Goal: Task Accomplishment & Management: Use online tool/utility

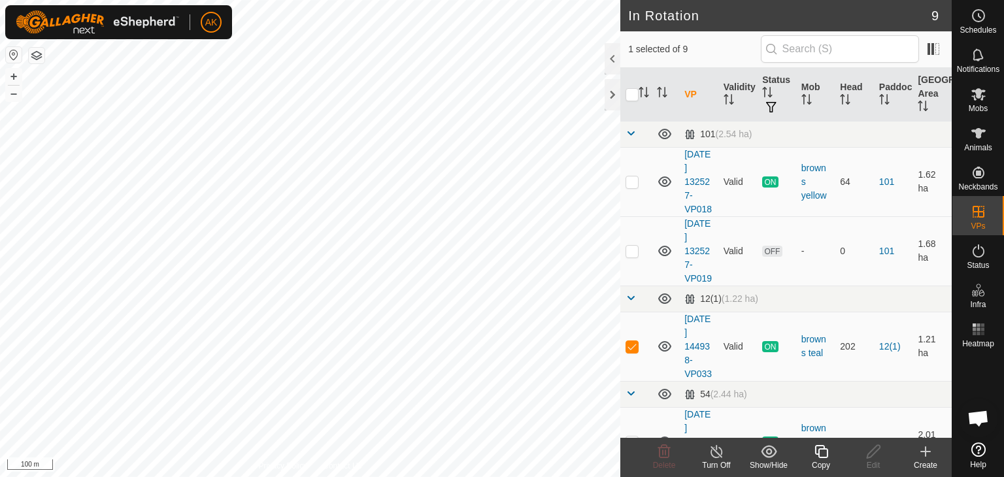
click at [821, 453] on icon at bounding box center [821, 452] width 16 height 16
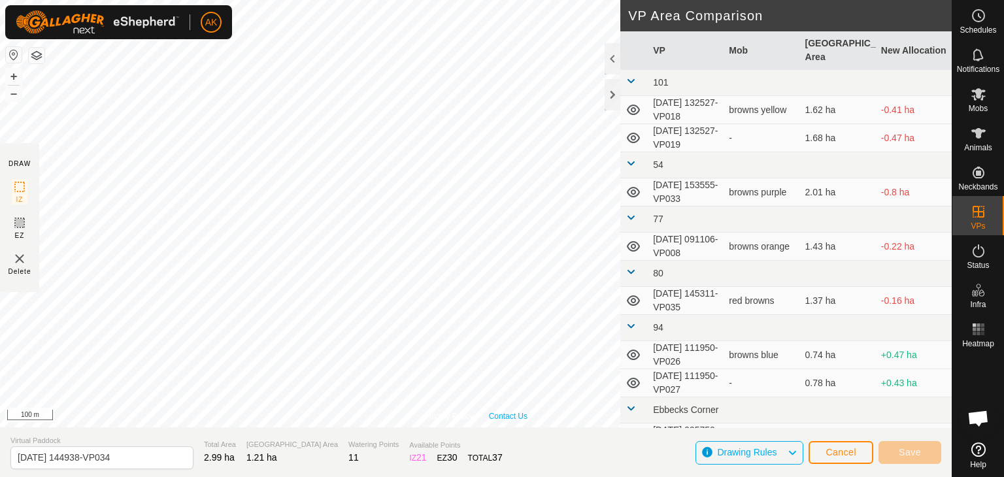
click at [525, 419] on div "Privacy Policy Contact Us WP 5 Type: trough Capacity: 100L Water Level: 100% Dr…" at bounding box center [475, 213] width 951 height 427
click at [909, 458] on button "Save" at bounding box center [909, 452] width 63 height 23
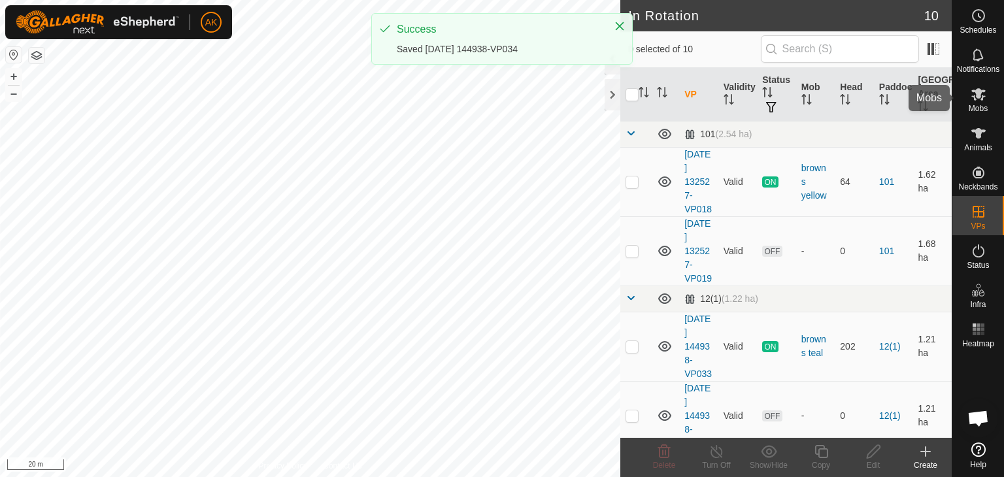
click at [977, 95] on icon at bounding box center [978, 94] width 14 height 12
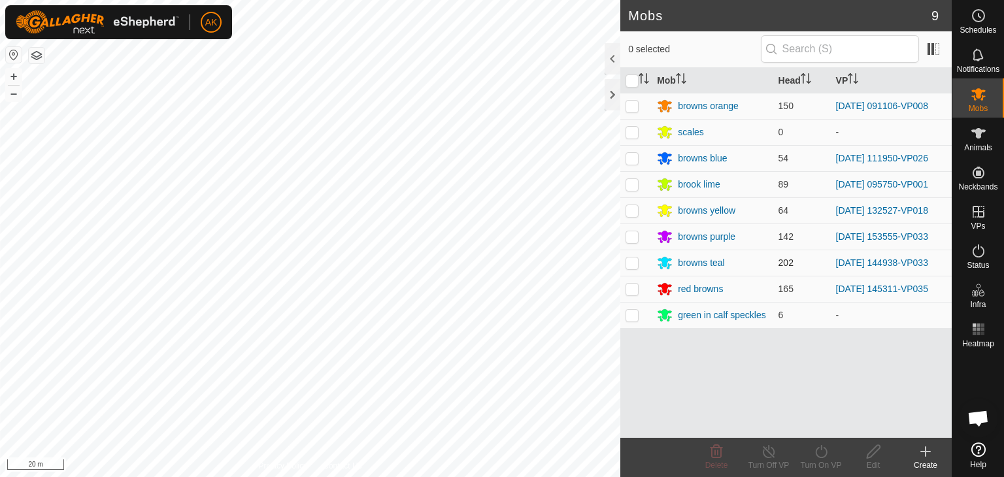
click at [634, 263] on p-checkbox at bounding box center [631, 262] width 13 height 10
checkbox input "true"
click at [817, 444] on icon at bounding box center [821, 452] width 16 height 16
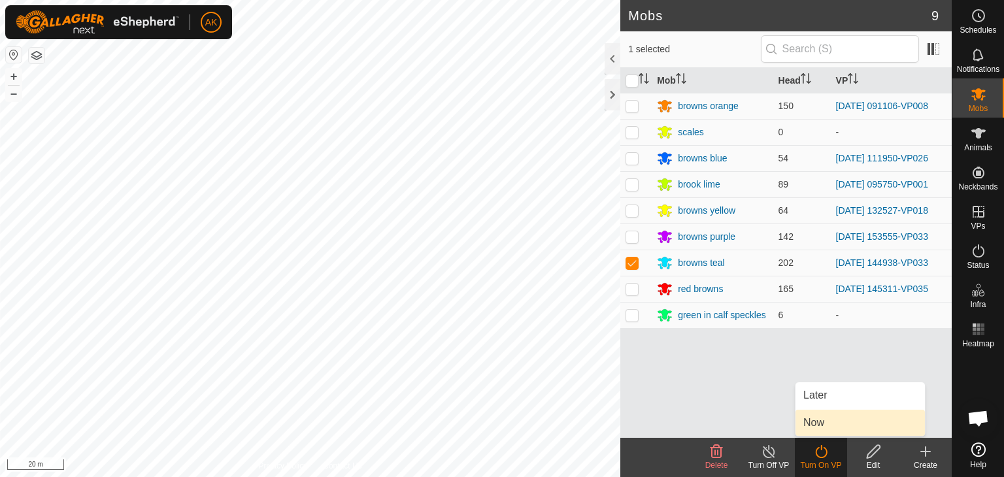
click at [820, 414] on link "Now" at bounding box center [859, 423] width 129 height 26
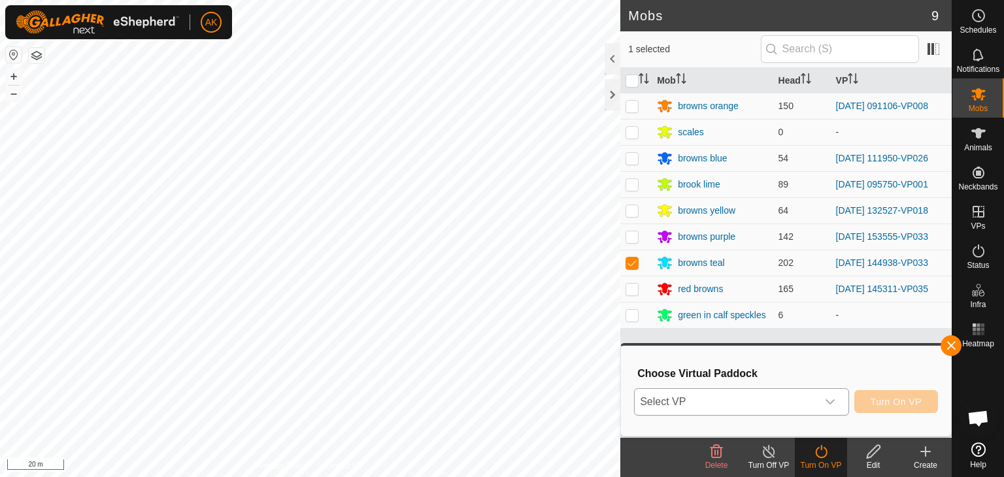
click at [823, 399] on div "dropdown trigger" at bounding box center [830, 402] width 26 height 26
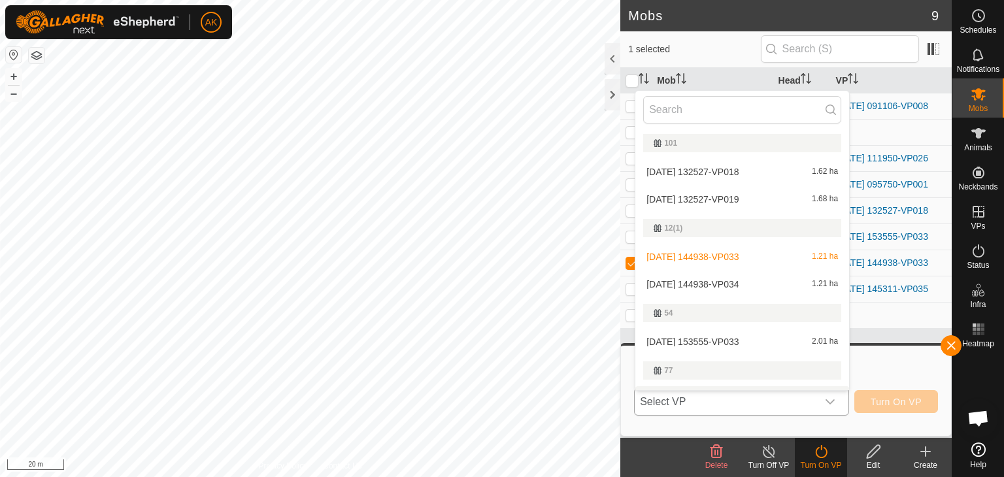
scroll to position [22, 0]
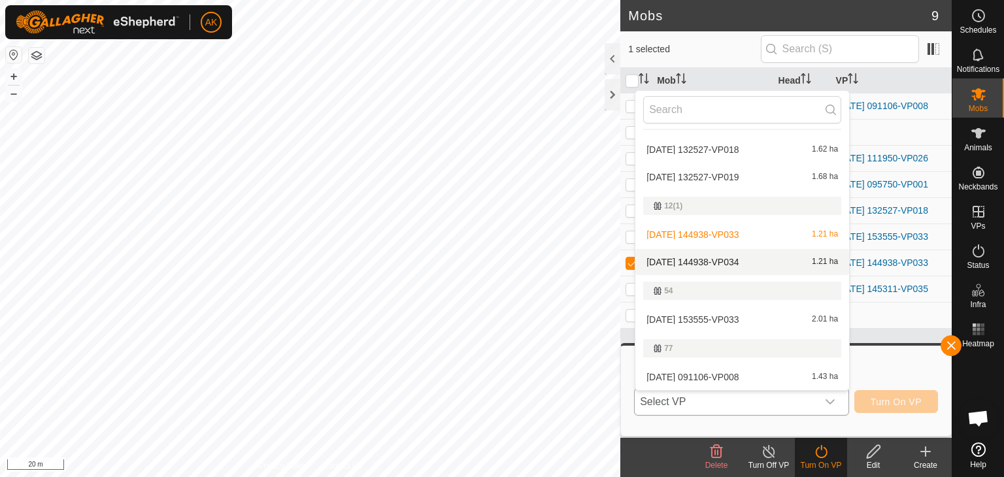
click at [738, 260] on li "[DATE] 144938-VP034 1.21 ha" at bounding box center [742, 262] width 214 height 26
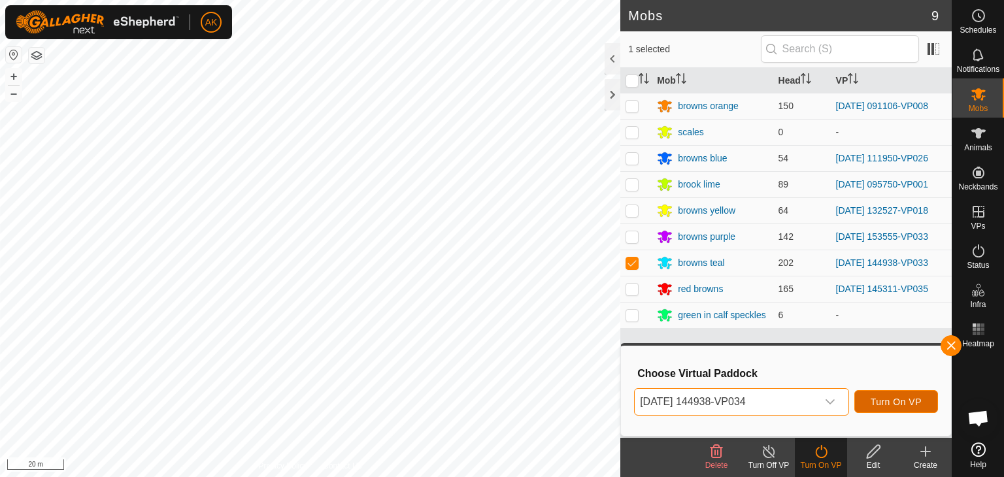
click at [886, 403] on span "Turn On VP" at bounding box center [895, 402] width 51 height 10
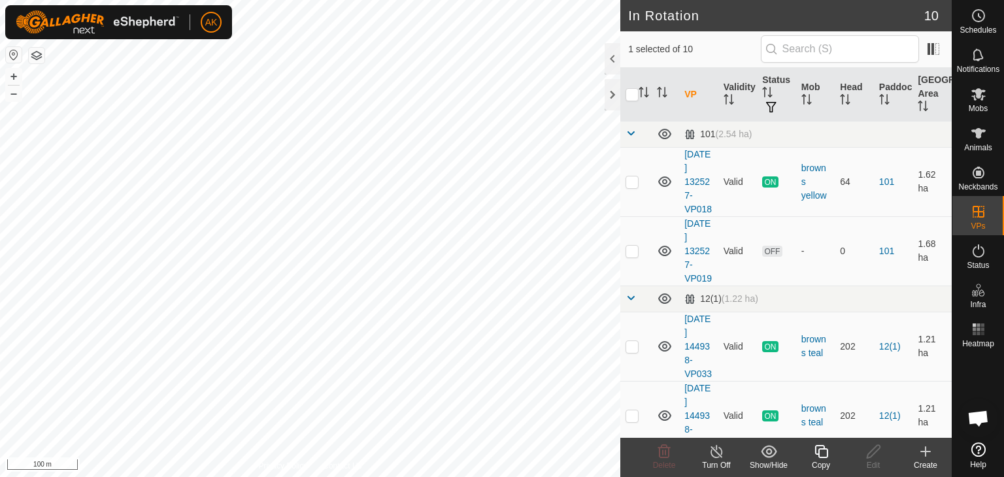
click at [821, 445] on icon at bounding box center [820, 451] width 13 height 13
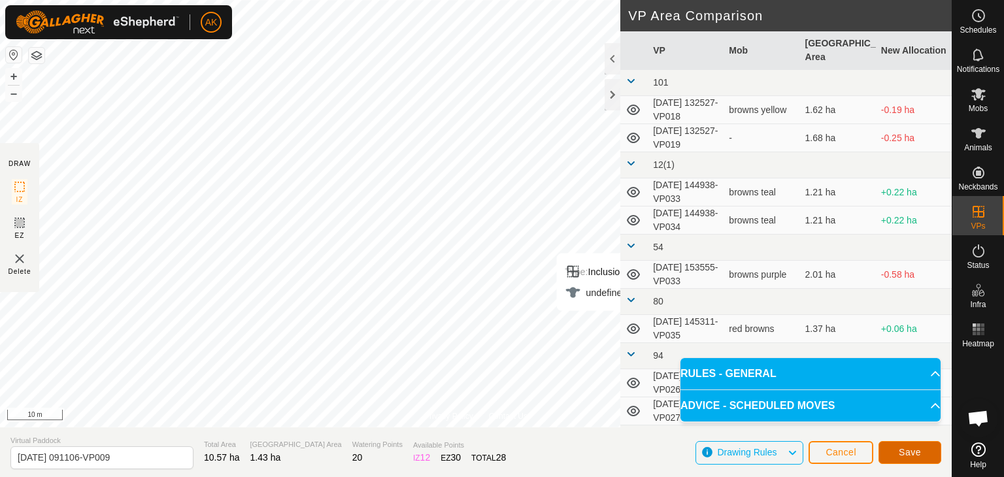
click at [907, 448] on span "Save" at bounding box center [909, 452] width 22 height 10
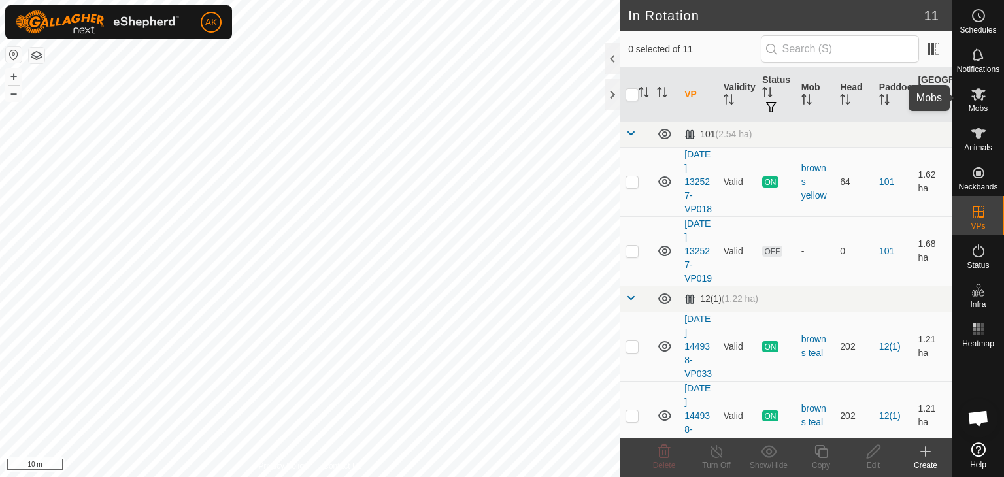
click at [977, 96] on div "AK Schedules Notifications Mobs Animals Neckbands VPs Status Infra Heatmap Help…" at bounding box center [502, 238] width 1004 height 477
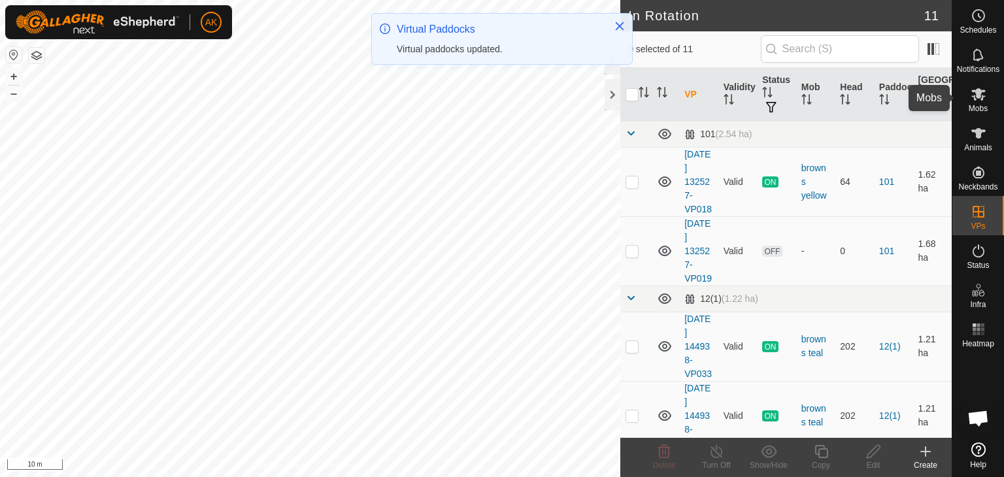
click at [981, 105] on span "Mobs" at bounding box center [977, 109] width 19 height 8
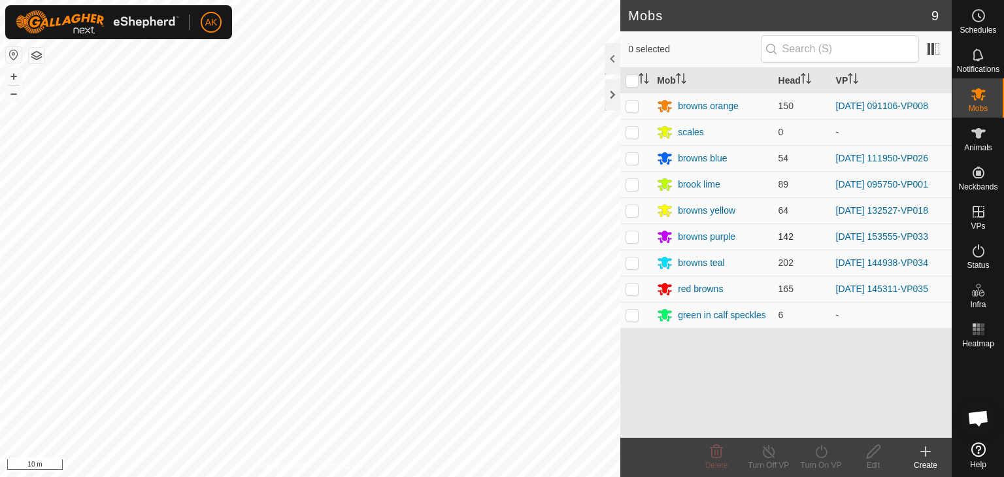
click at [630, 239] on p-checkbox at bounding box center [631, 236] width 13 height 10
checkbox input "true"
click at [818, 458] on icon at bounding box center [821, 452] width 16 height 16
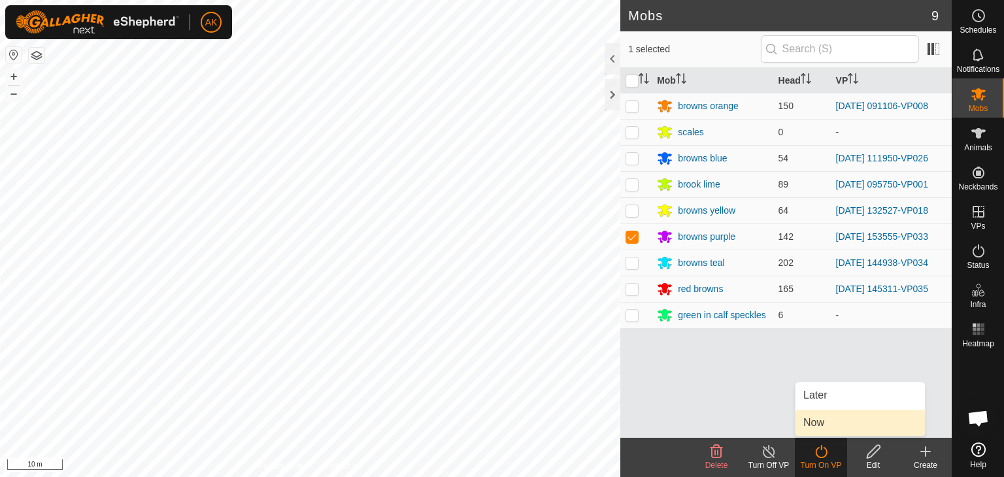
click at [823, 421] on link "Now" at bounding box center [859, 423] width 129 height 26
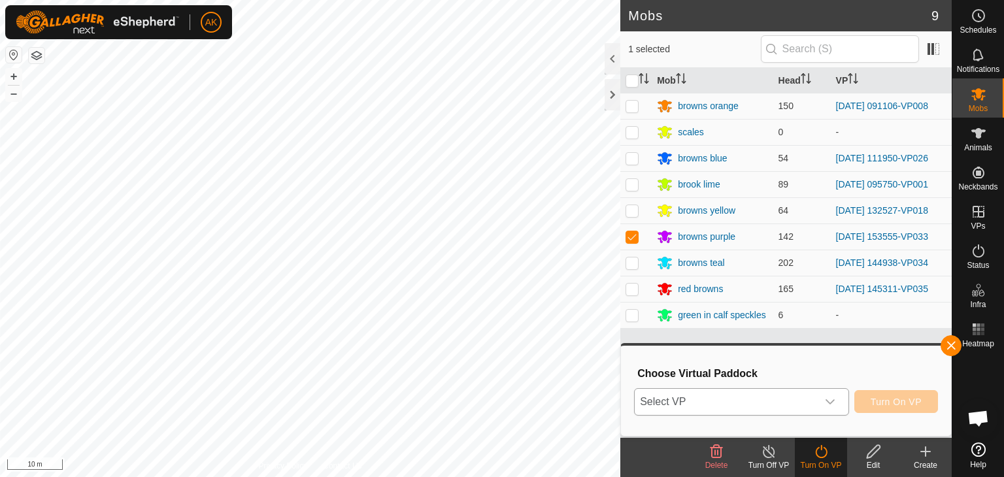
click at [788, 395] on span "Select VP" at bounding box center [725, 402] width 182 height 26
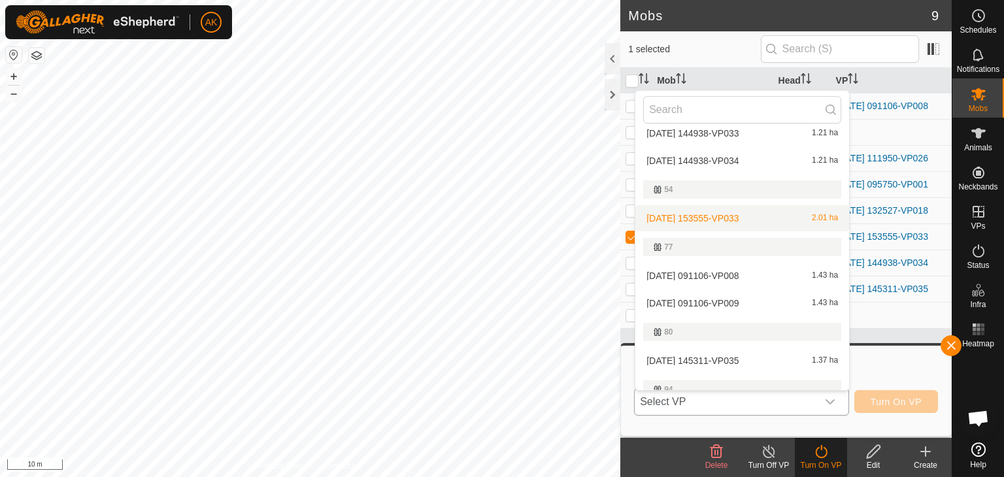
scroll to position [153, 0]
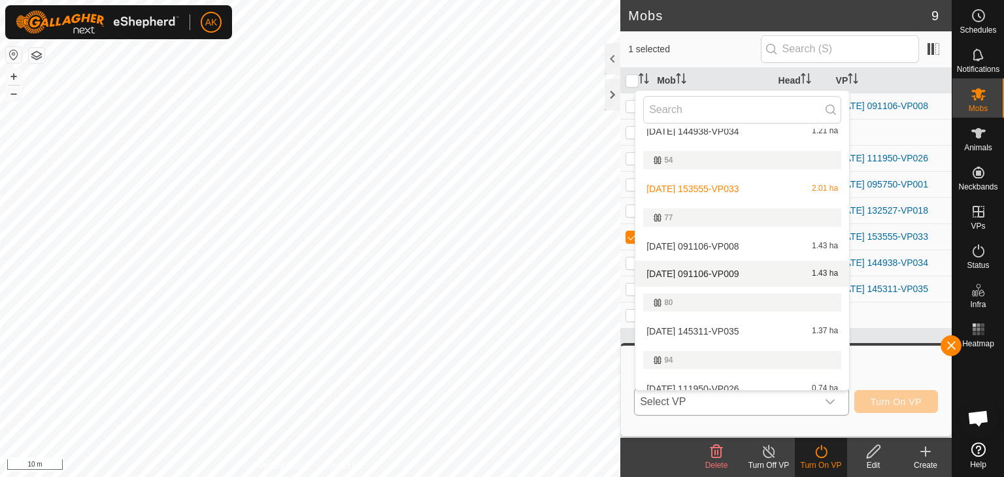
click at [727, 274] on li "[DATE] 091106-VP009 1.43 ha" at bounding box center [742, 274] width 214 height 26
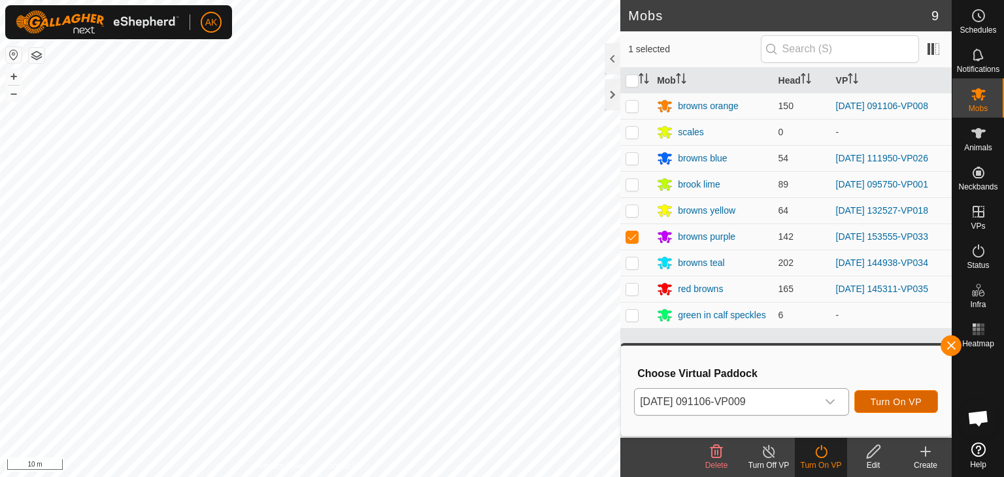
click at [871, 397] on span "Turn On VP" at bounding box center [895, 402] width 51 height 10
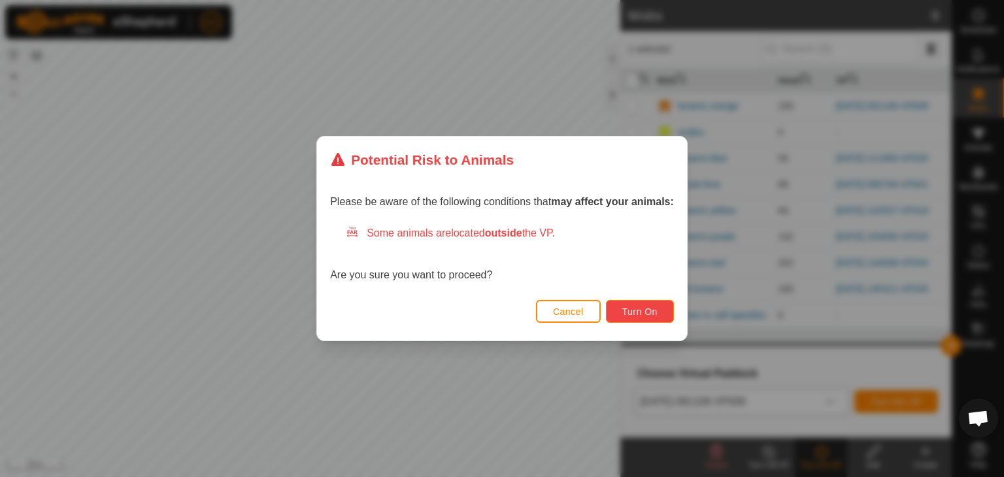
click at [630, 312] on span "Turn On" at bounding box center [639, 311] width 35 height 10
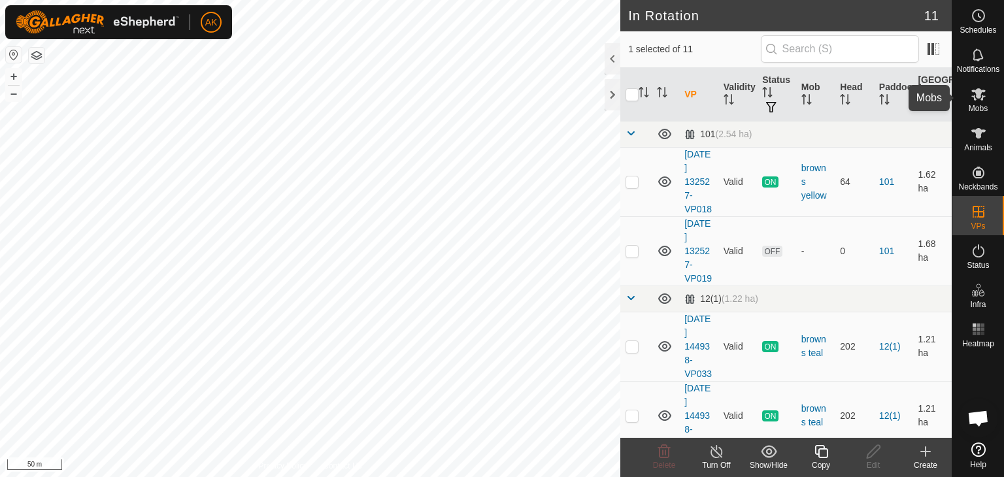
click at [979, 97] on icon at bounding box center [978, 94] width 14 height 12
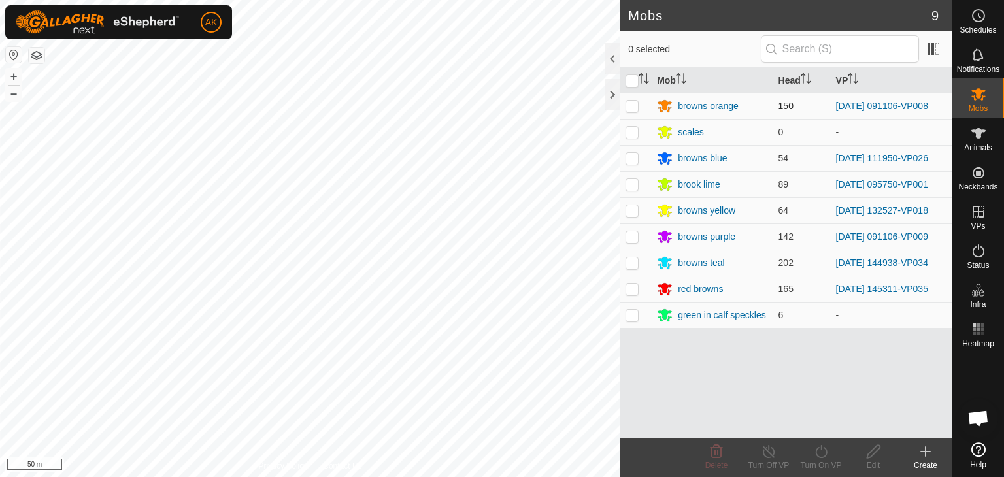
click at [632, 107] on p-checkbox at bounding box center [631, 106] width 13 height 10
checkbox input "true"
click at [821, 446] on icon at bounding box center [821, 452] width 16 height 16
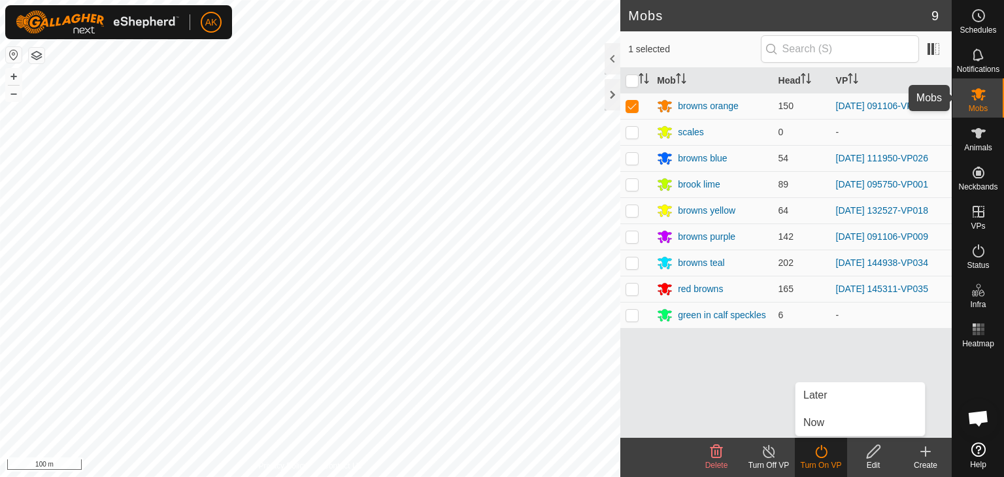
click at [983, 100] on icon at bounding box center [978, 94] width 16 height 16
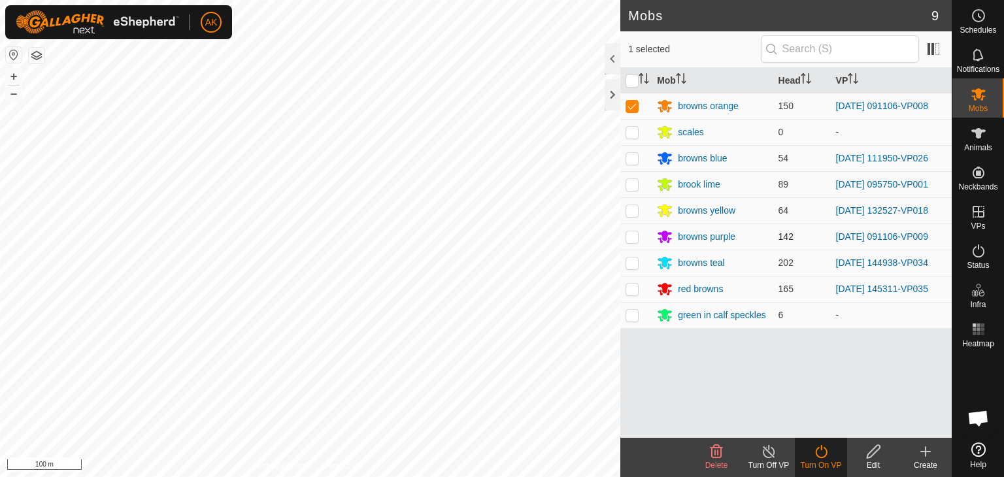
click at [632, 238] on p-checkbox at bounding box center [631, 236] width 13 height 10
checkbox input "true"
click at [821, 448] on icon at bounding box center [821, 451] width 12 height 13
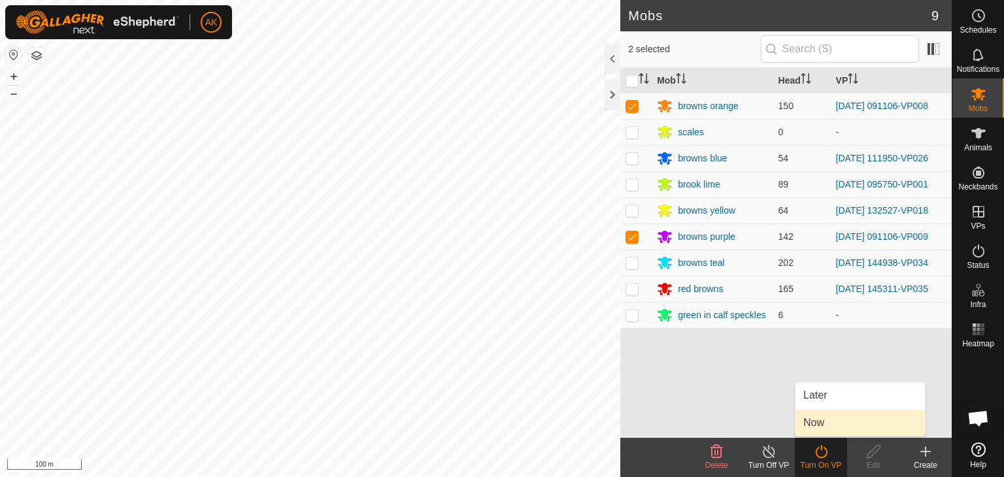
click at [827, 421] on link "Now" at bounding box center [859, 423] width 129 height 26
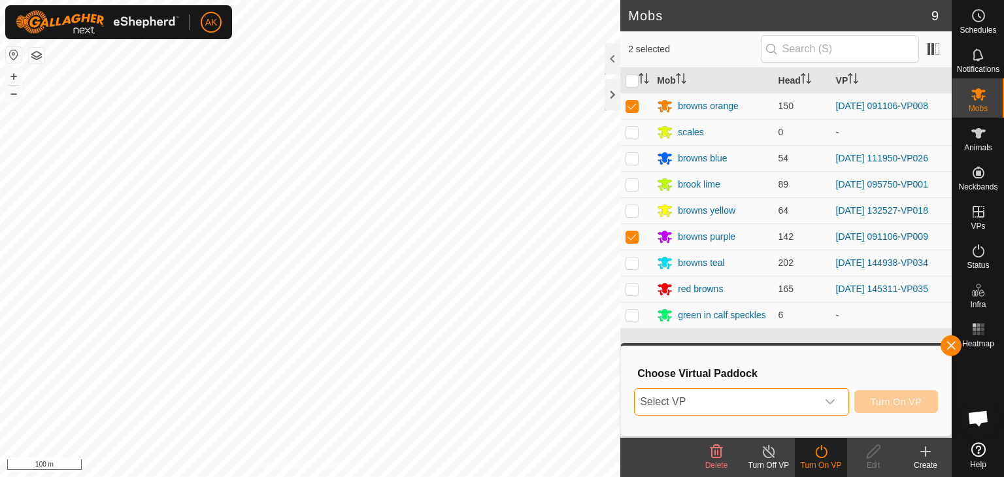
click at [771, 412] on span "Select VP" at bounding box center [725, 402] width 182 height 26
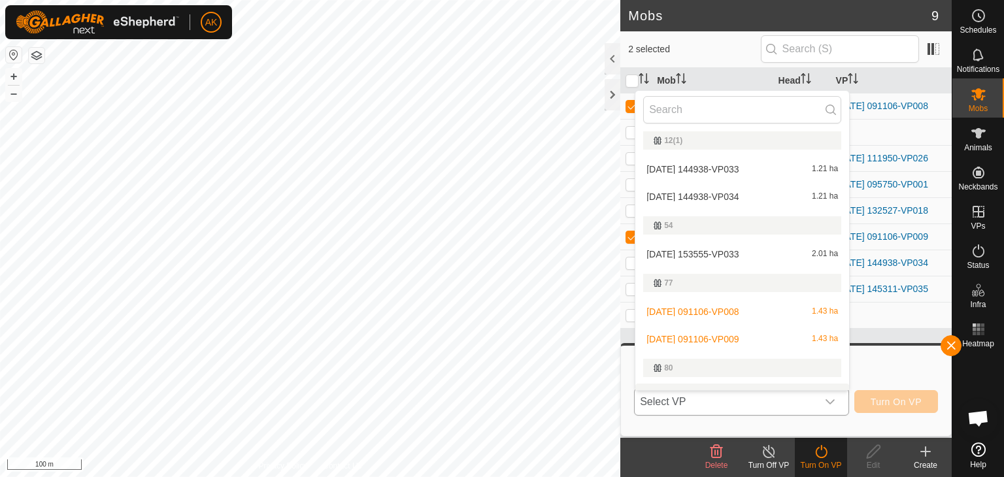
scroll to position [107, 0]
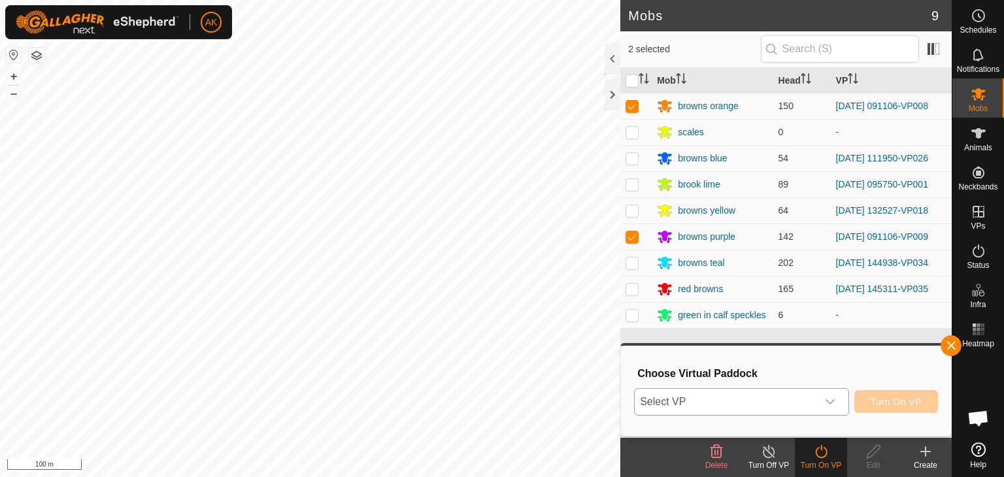
click at [829, 402] on icon "dropdown trigger" at bounding box center [829, 401] width 9 height 5
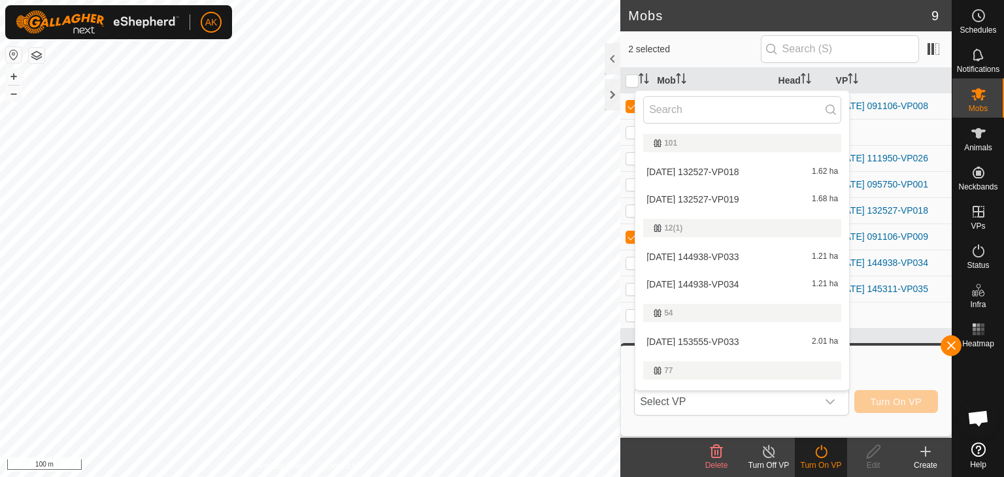
click at [763, 456] on icon at bounding box center [769, 452] width 16 height 16
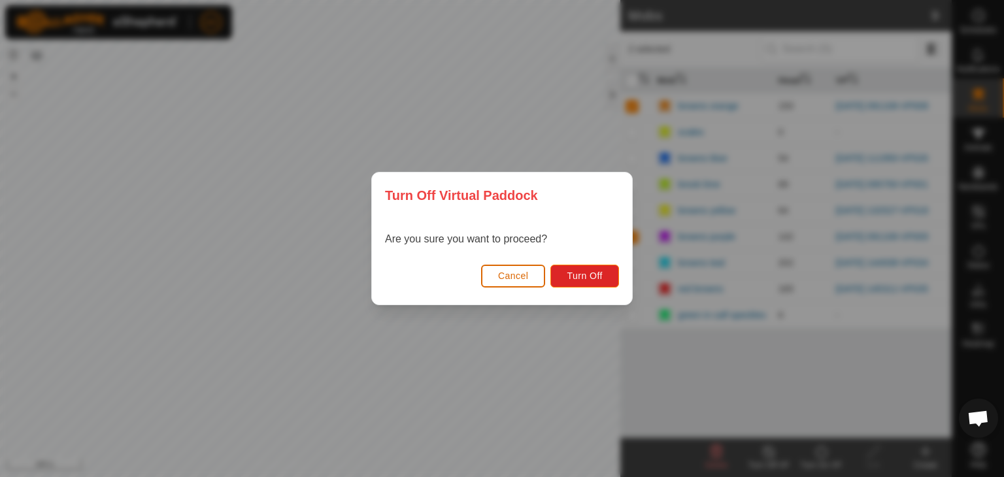
click at [533, 271] on button "Cancel" at bounding box center [513, 276] width 65 height 23
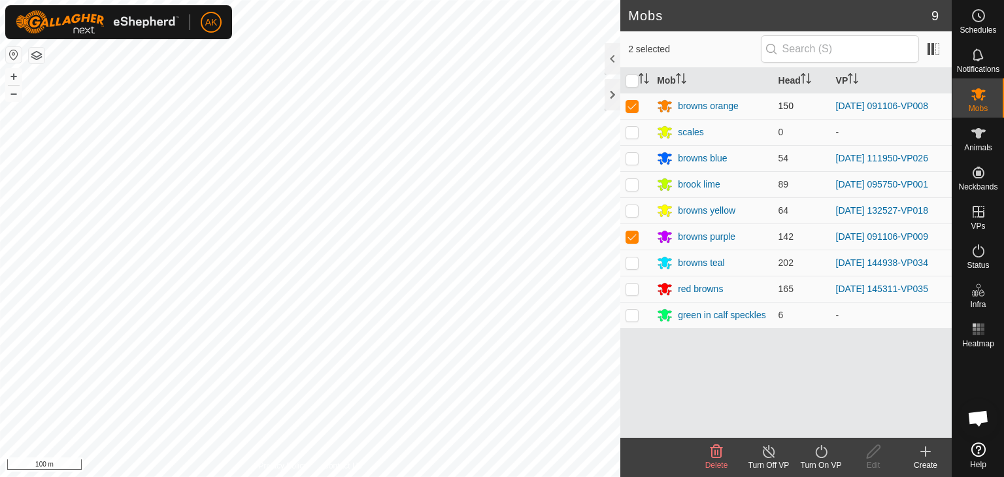
click at [636, 104] on p-checkbox at bounding box center [631, 106] width 13 height 10
checkbox input "false"
click at [764, 452] on icon at bounding box center [769, 452] width 16 height 16
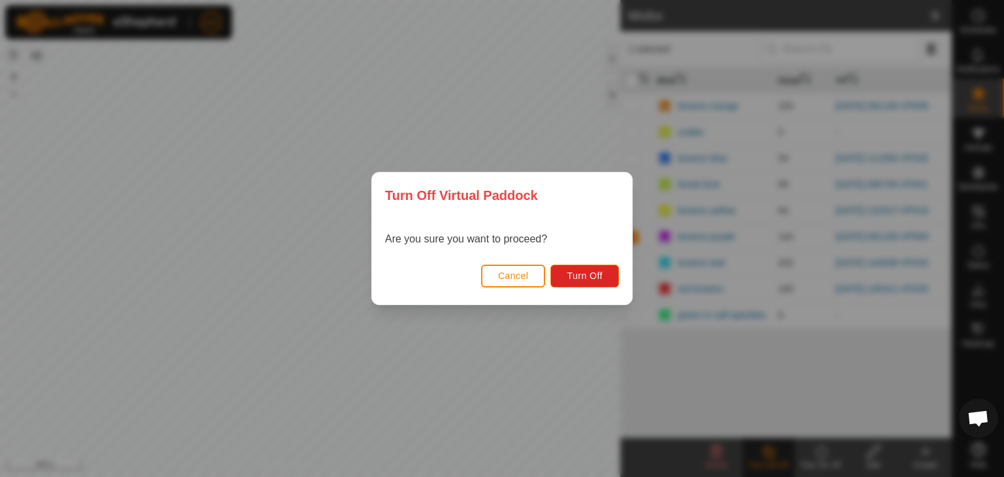
click at [529, 276] on button "Cancel" at bounding box center [513, 276] width 65 height 23
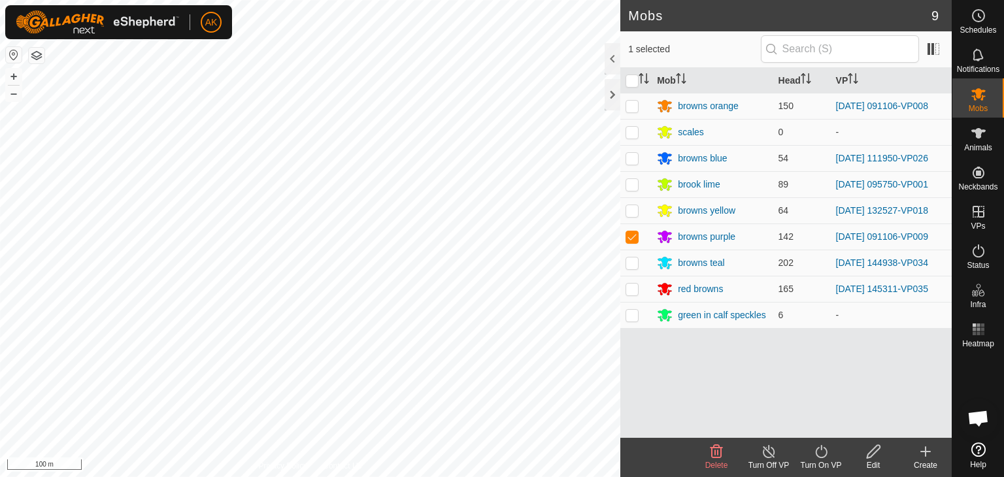
click at [819, 450] on icon at bounding box center [821, 452] width 16 height 16
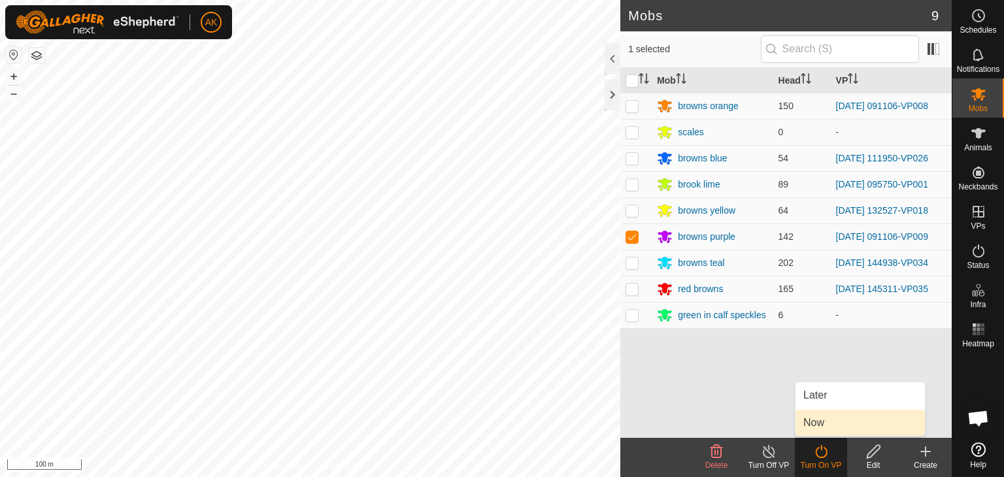
click at [817, 421] on link "Now" at bounding box center [859, 423] width 129 height 26
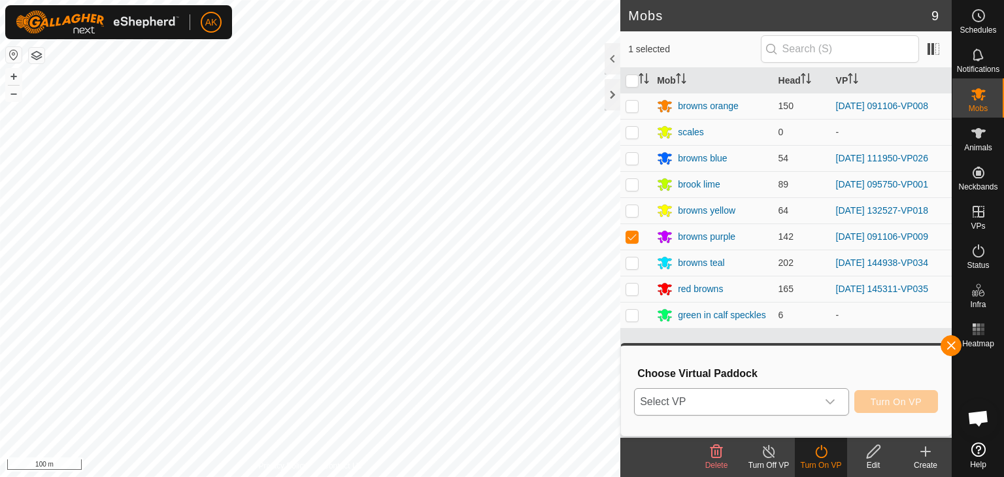
click at [754, 401] on span "Select VP" at bounding box center [725, 402] width 182 height 26
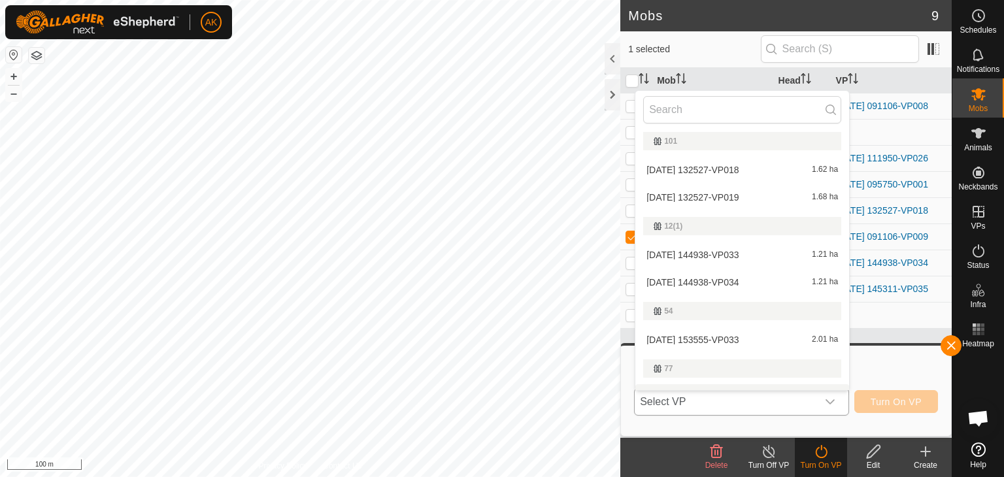
scroll to position [0, 0]
click at [695, 339] on li "[DATE] 153555-VP033 2.01 ha" at bounding box center [742, 342] width 214 height 26
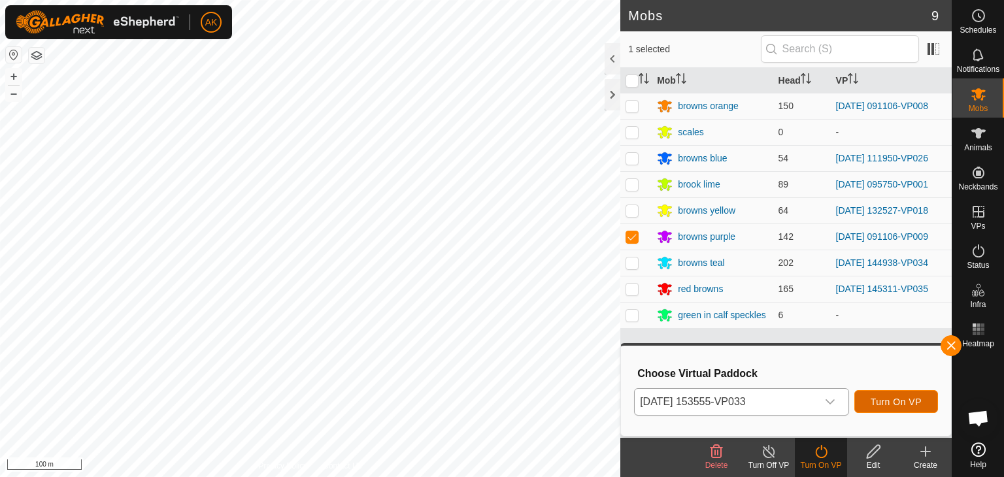
click at [872, 401] on span "Turn On VP" at bounding box center [895, 402] width 51 height 10
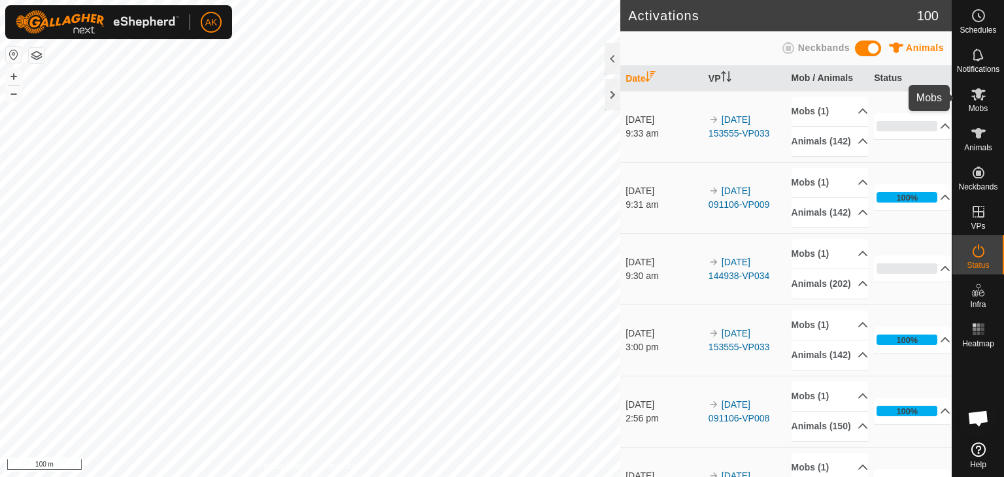
click at [977, 97] on icon at bounding box center [978, 94] width 14 height 12
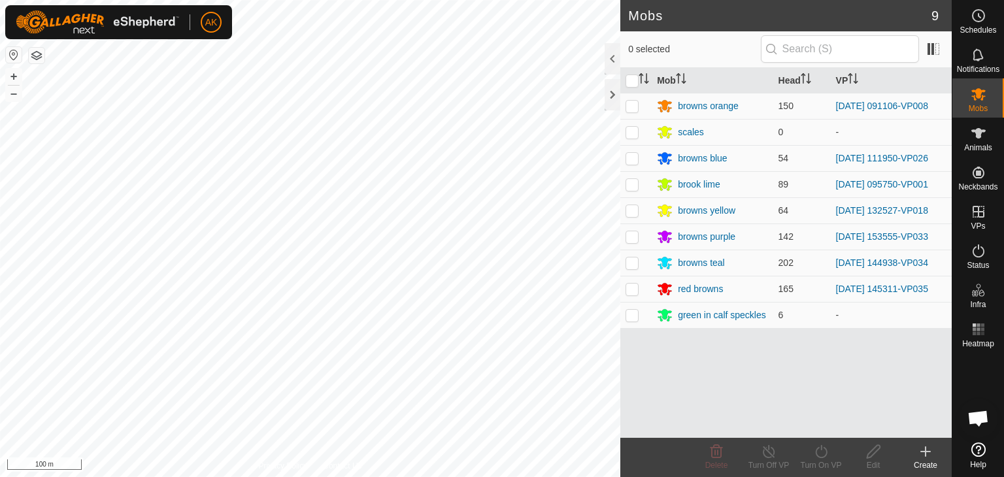
click at [631, 103] on p-checkbox at bounding box center [631, 106] width 13 height 10
checkbox input "true"
click at [820, 448] on icon at bounding box center [821, 452] width 16 height 16
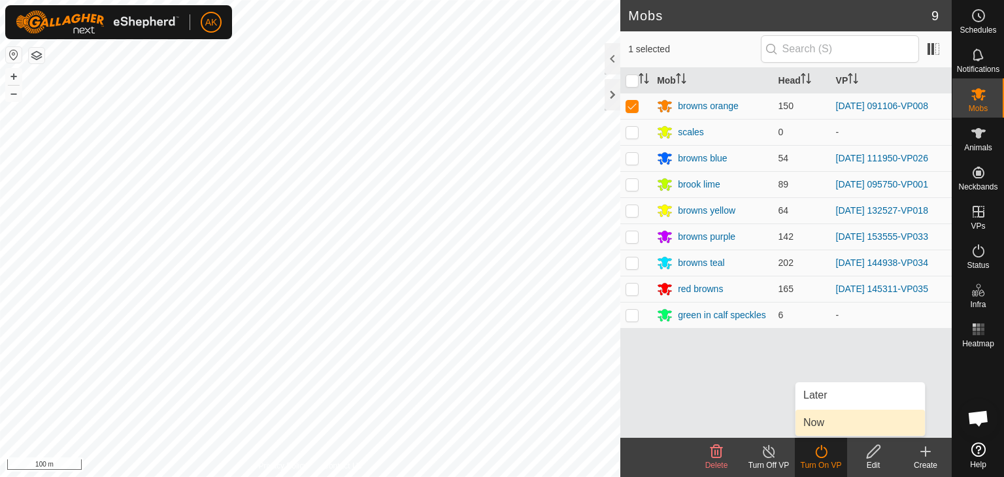
click at [830, 423] on link "Now" at bounding box center [859, 423] width 129 height 26
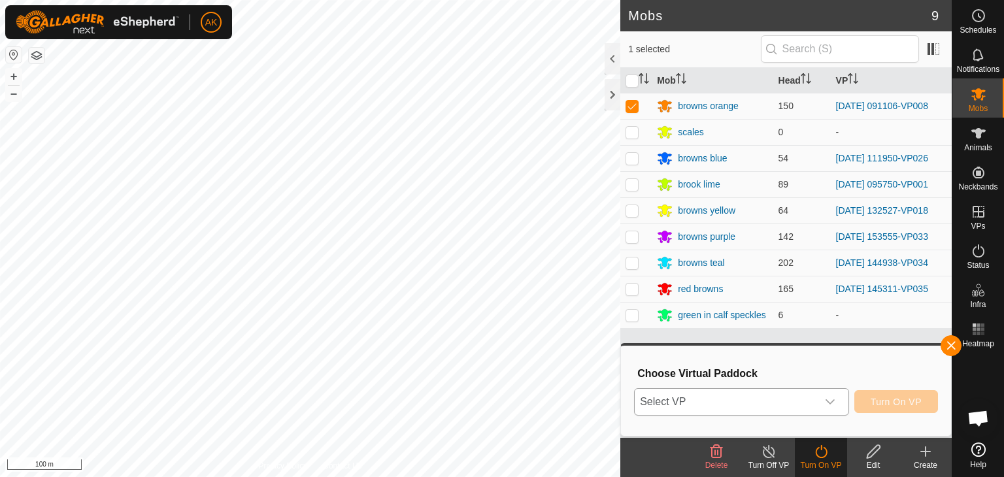
click at [765, 399] on span "Select VP" at bounding box center [725, 402] width 182 height 26
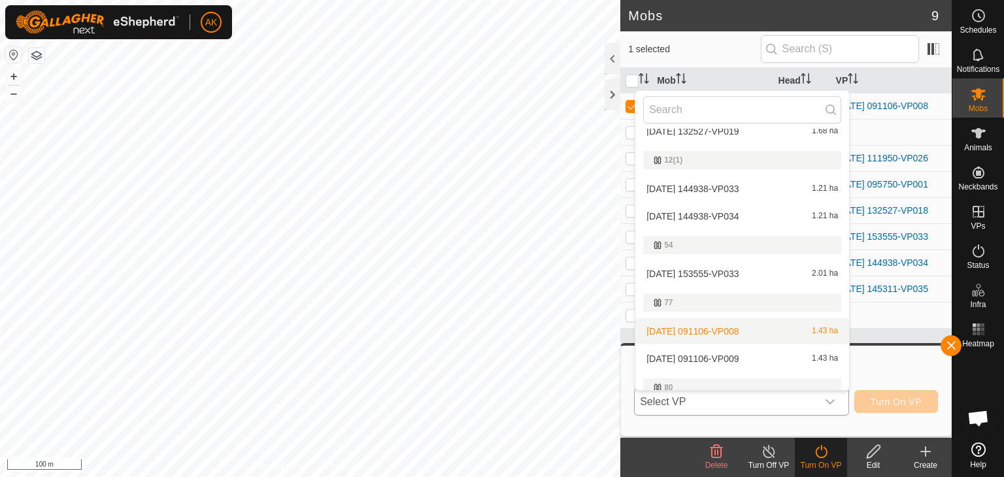
scroll to position [88, 0]
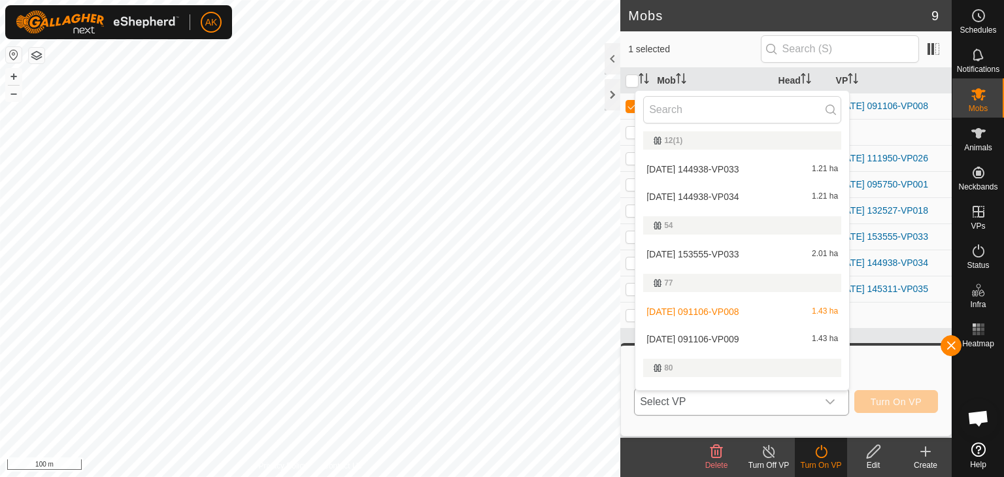
click at [712, 339] on li "[DATE] 091106-VP009 1.43 ha" at bounding box center [742, 339] width 214 height 26
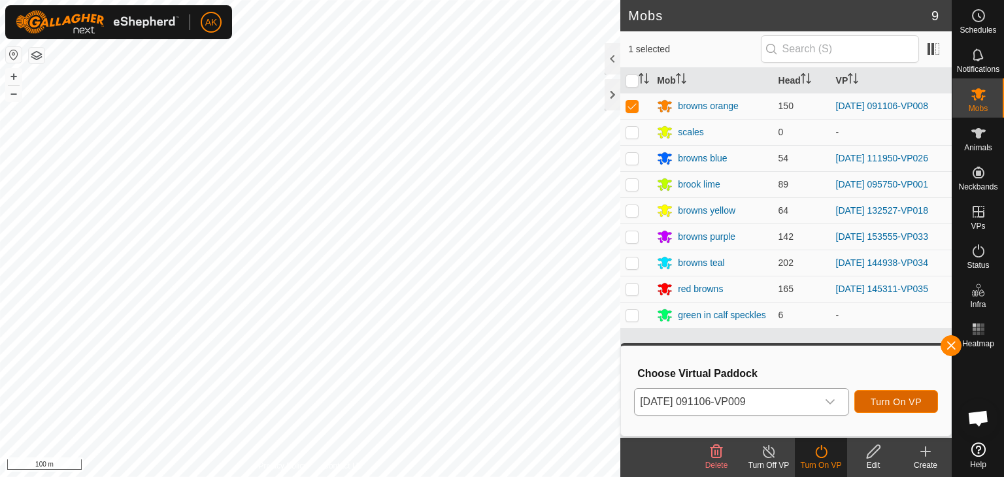
click at [878, 402] on span "Turn On VP" at bounding box center [895, 402] width 51 height 10
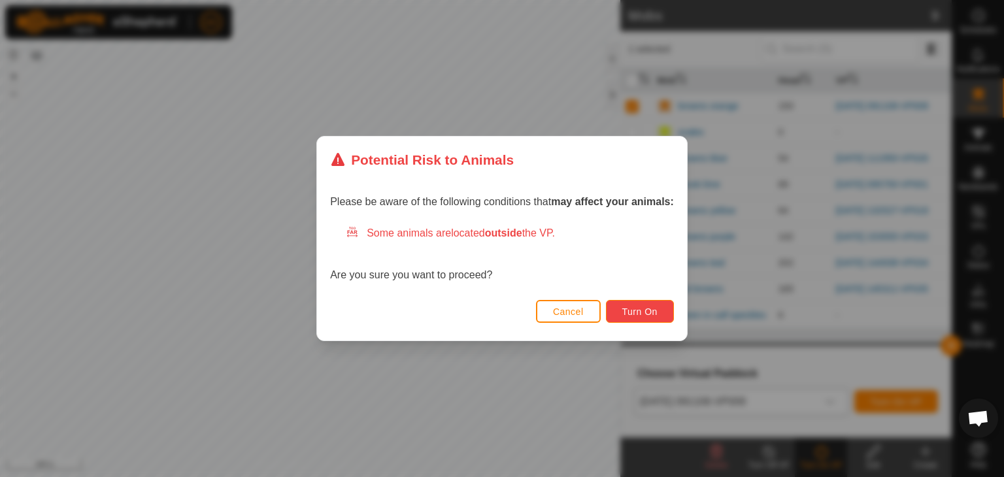
click at [651, 318] on button "Turn On" at bounding box center [640, 311] width 68 height 23
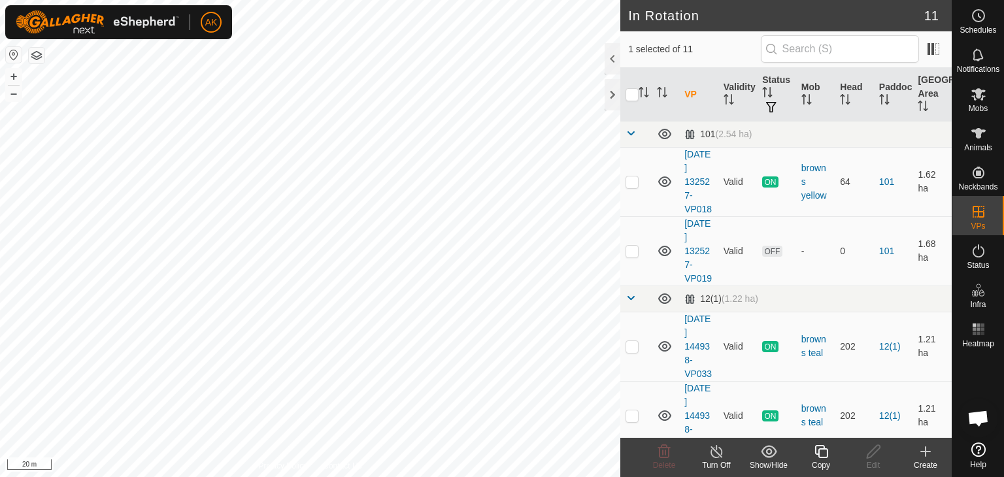
click at [819, 453] on icon at bounding box center [821, 452] width 16 height 16
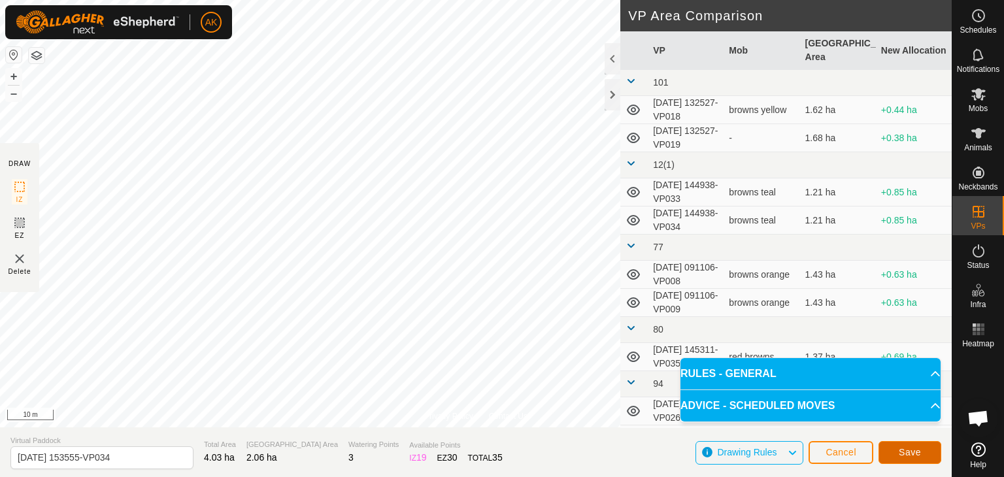
click at [928, 451] on button "Save" at bounding box center [909, 452] width 63 height 23
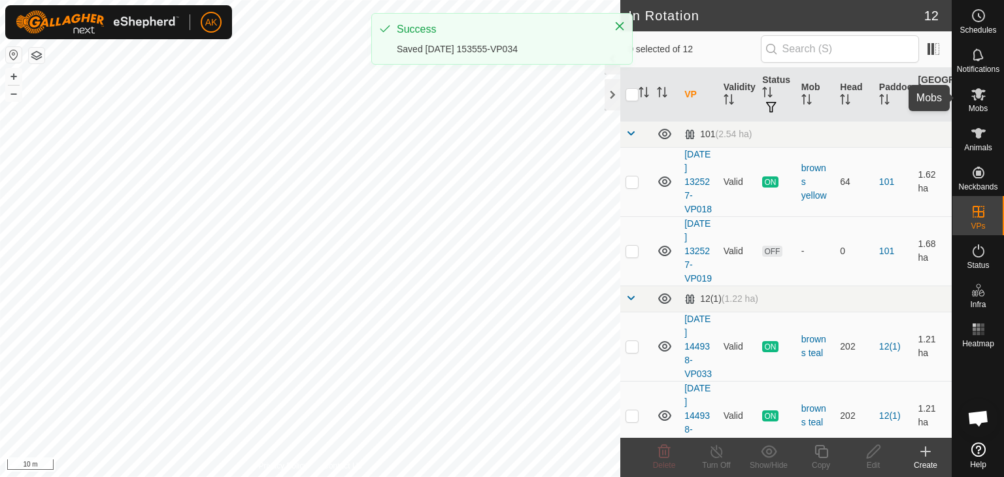
click at [978, 97] on icon at bounding box center [978, 94] width 14 height 12
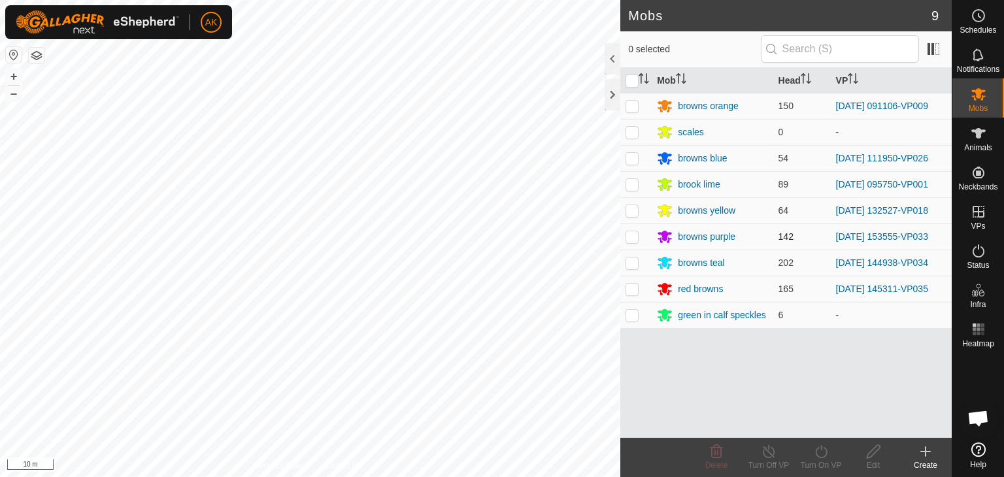
click at [632, 238] on p-checkbox at bounding box center [631, 236] width 13 height 10
checkbox input "true"
click at [825, 456] on icon at bounding box center [821, 452] width 16 height 16
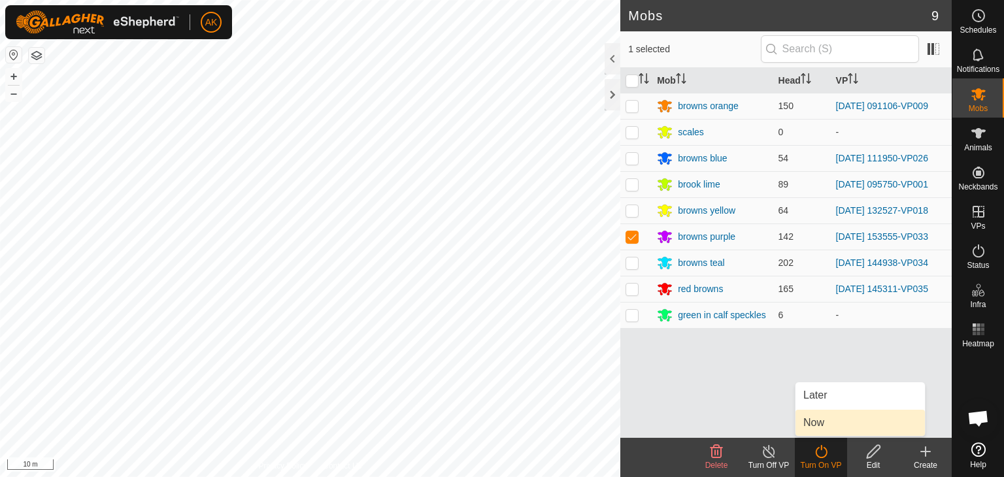
click at [824, 431] on link "Now" at bounding box center [859, 423] width 129 height 26
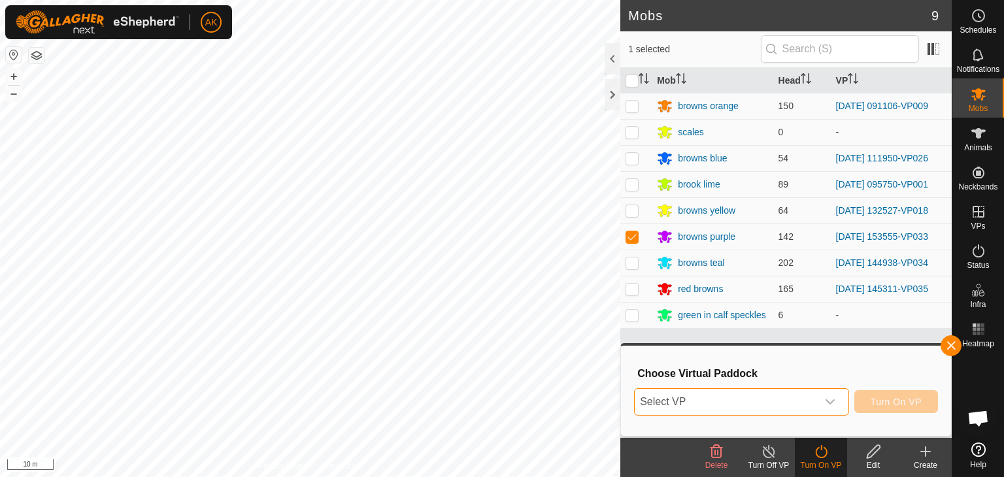
click at [760, 401] on span "Select VP" at bounding box center [725, 402] width 182 height 26
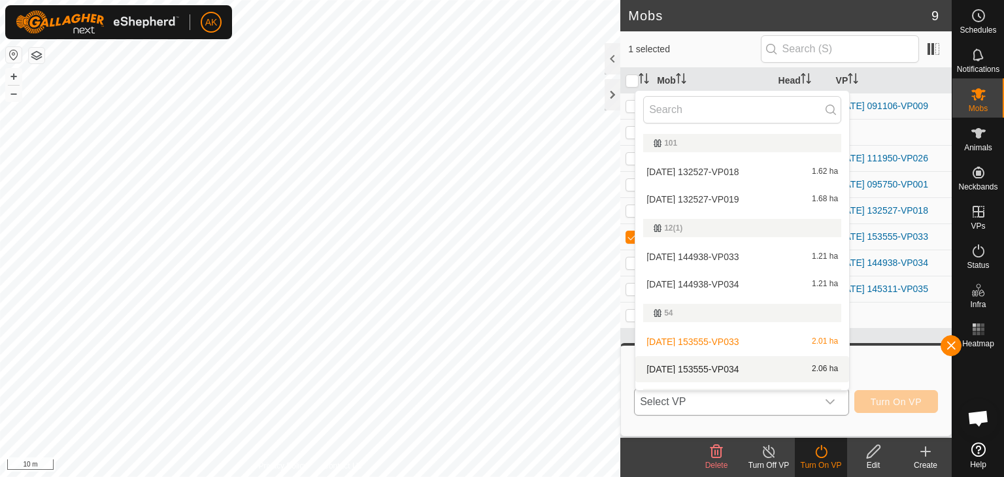
click at [706, 367] on li "[DATE] 153555-VP034 2.06 ha" at bounding box center [742, 369] width 214 height 26
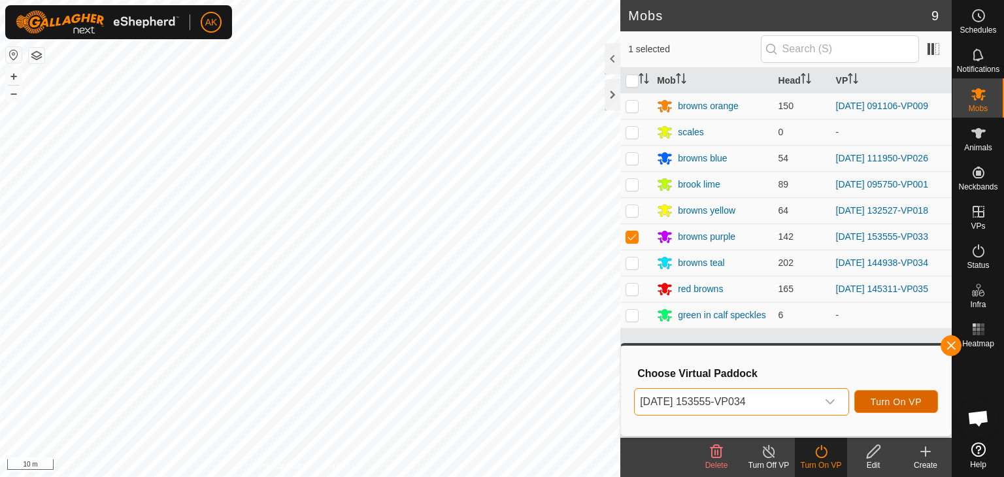
click at [911, 400] on span "Turn On VP" at bounding box center [895, 402] width 51 height 10
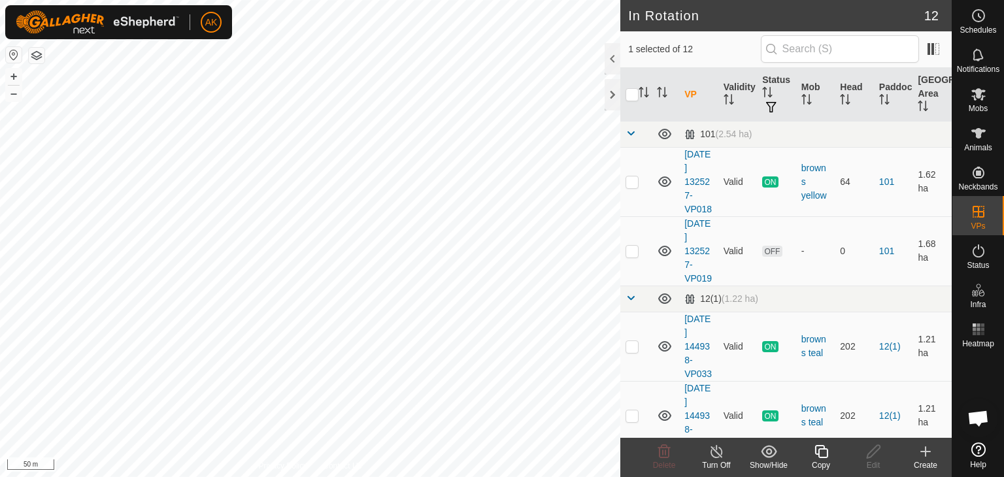
click at [819, 444] on icon at bounding box center [821, 452] width 16 height 16
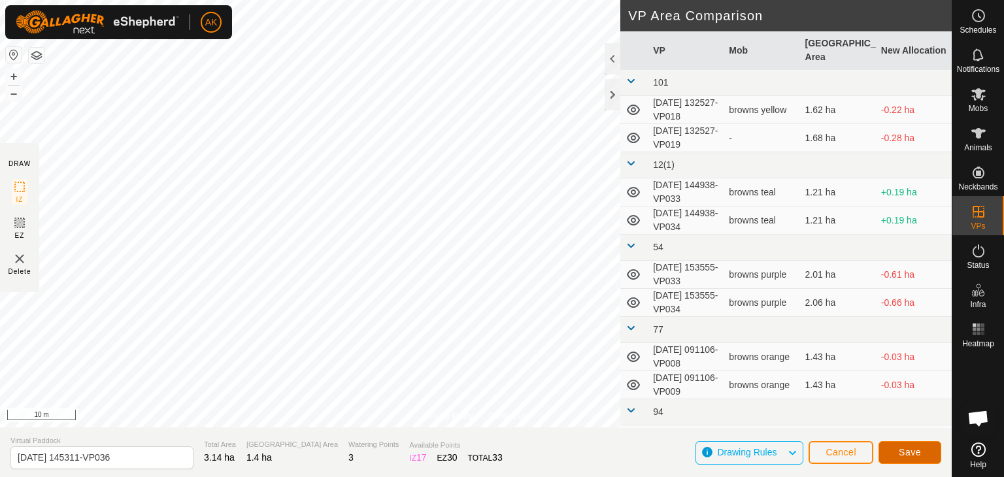
click at [906, 449] on span "Save" at bounding box center [909, 452] width 22 height 10
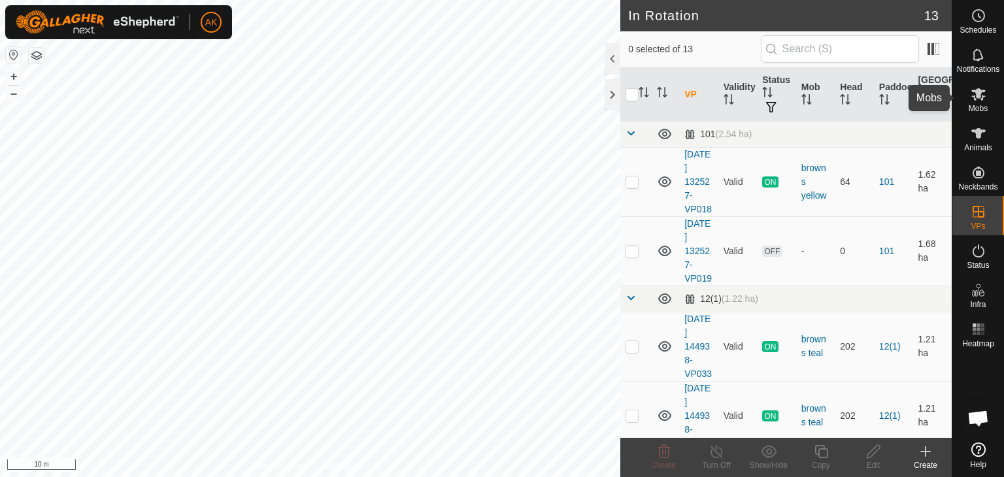
click at [973, 93] on icon at bounding box center [978, 94] width 16 height 16
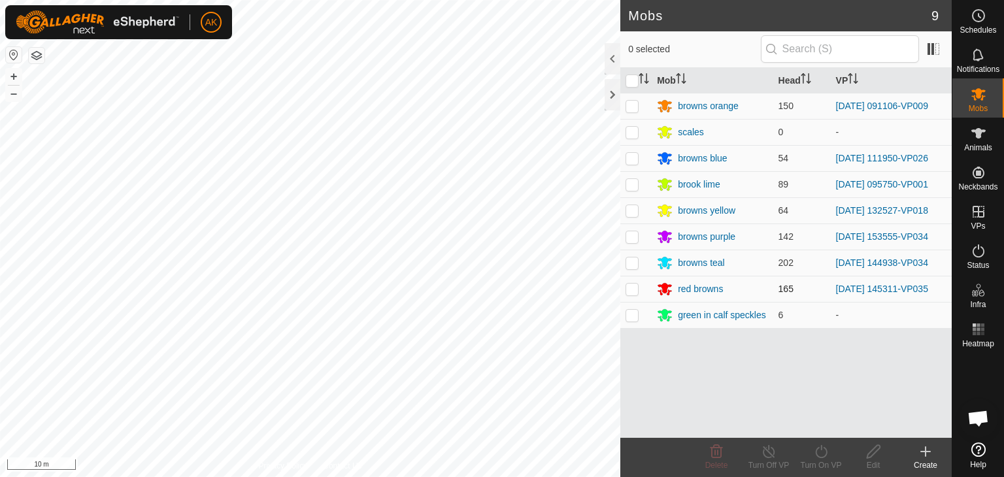
click at [629, 291] on p-checkbox at bounding box center [631, 289] width 13 height 10
checkbox input "true"
click at [825, 453] on icon at bounding box center [821, 452] width 16 height 16
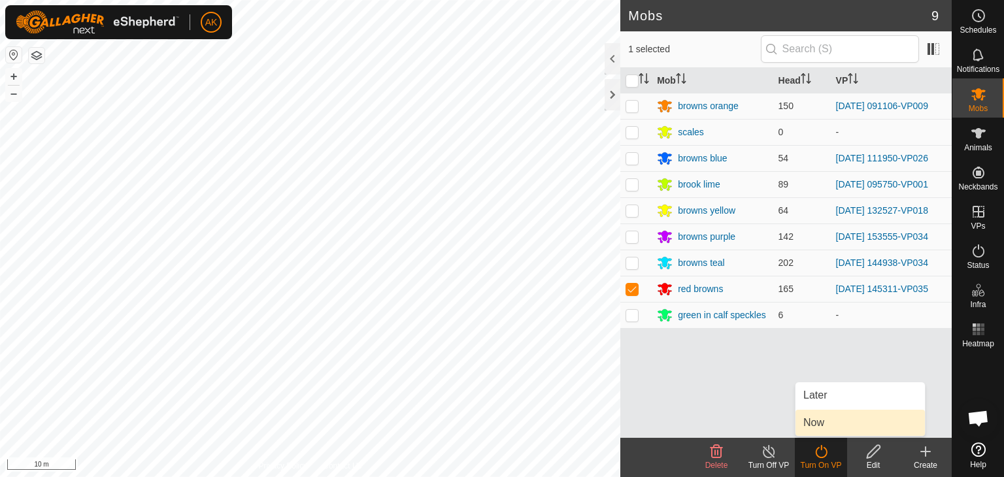
click at [827, 423] on link "Now" at bounding box center [859, 423] width 129 height 26
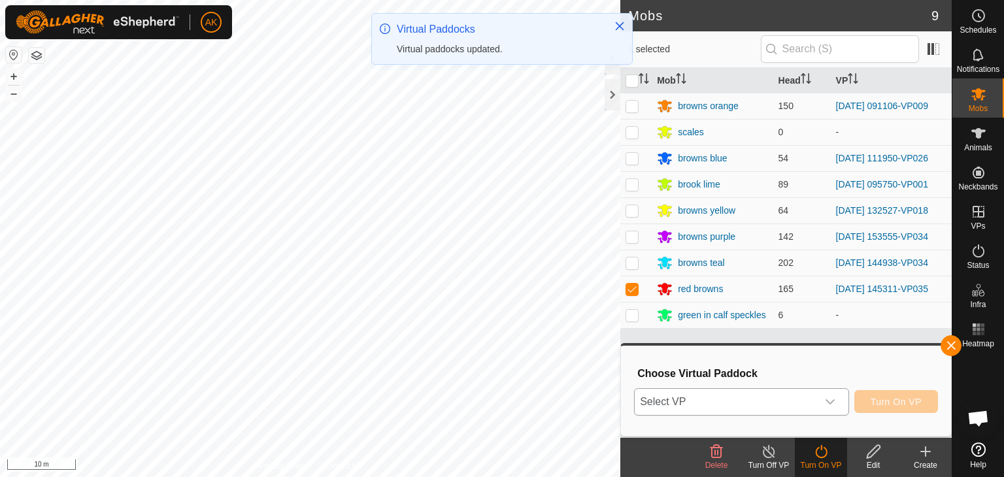
click at [823, 401] on div "dropdown trigger" at bounding box center [830, 402] width 26 height 26
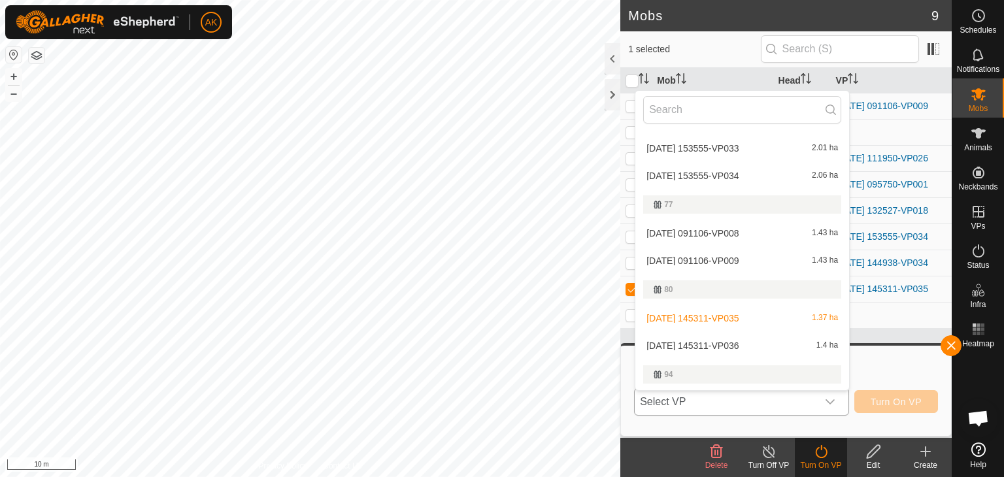
scroll to position [196, 0]
click at [710, 342] on li "[DATE] 145311-VP036 1.4 ha" at bounding box center [742, 343] width 214 height 26
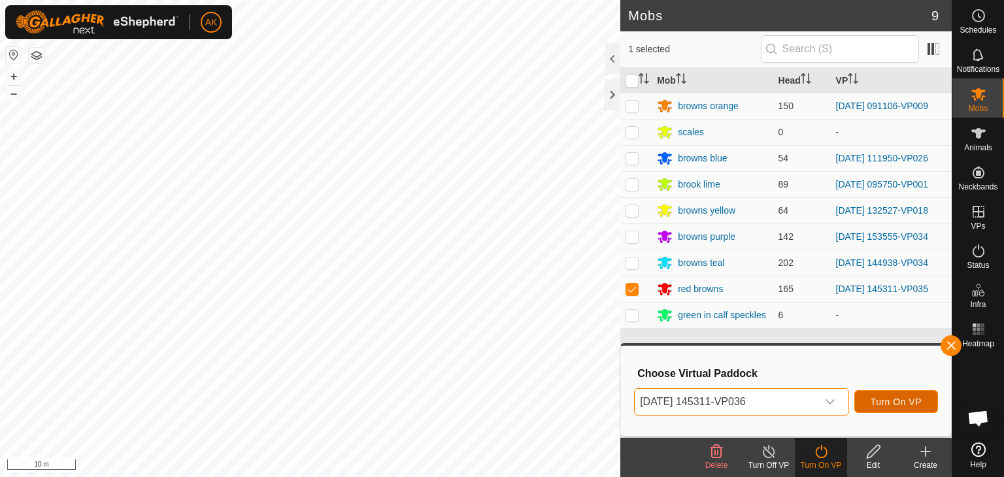
click at [899, 406] on span "Turn On VP" at bounding box center [895, 402] width 51 height 10
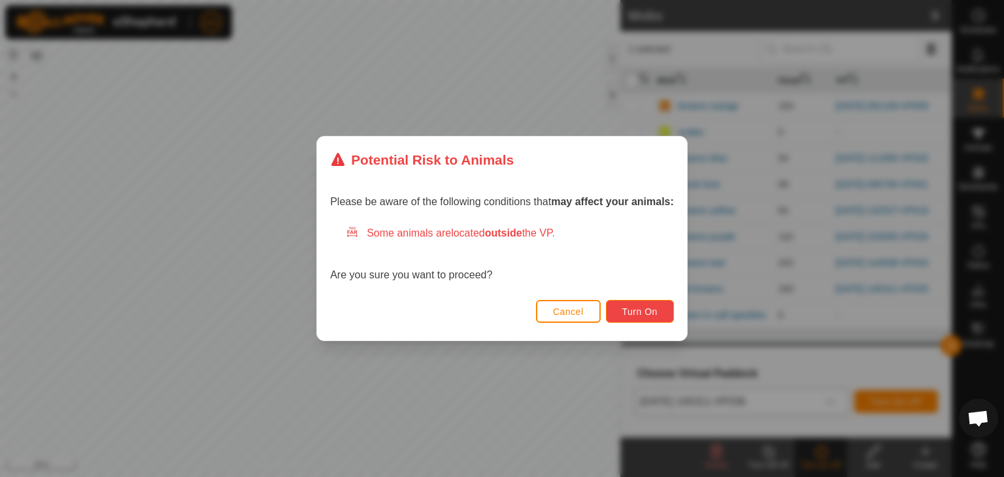
click at [625, 310] on span "Turn On" at bounding box center [639, 311] width 35 height 10
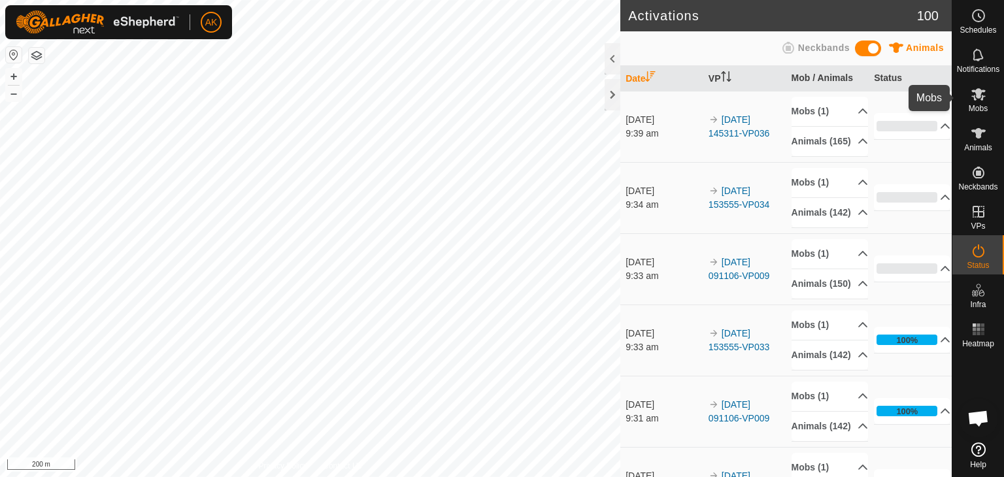
click at [970, 101] on icon at bounding box center [978, 94] width 16 height 16
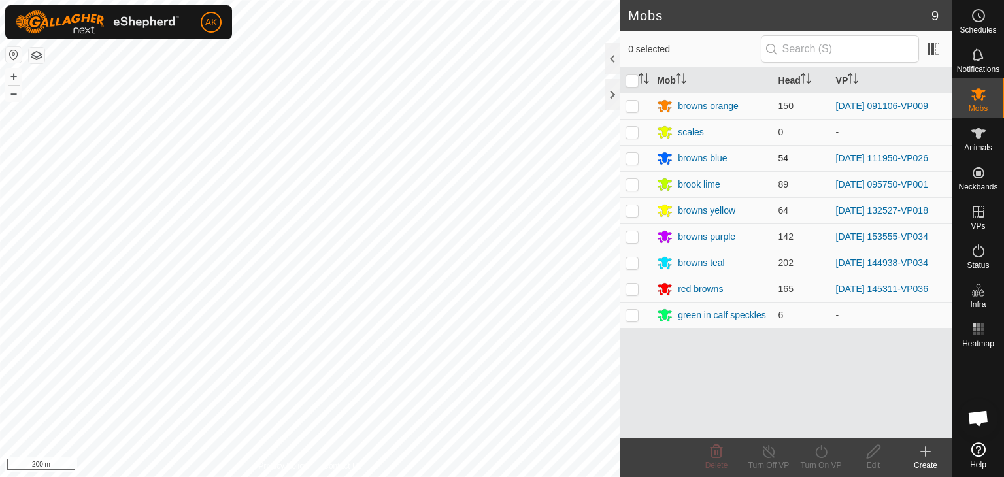
click at [636, 158] on p-checkbox at bounding box center [631, 158] width 13 height 10
checkbox input "true"
click at [819, 451] on icon at bounding box center [821, 452] width 16 height 16
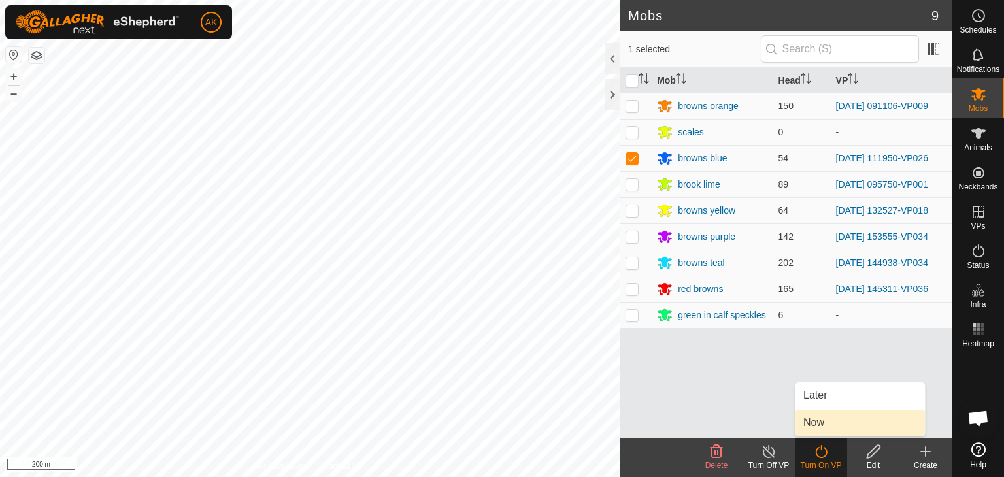
click at [813, 421] on link "Now" at bounding box center [859, 423] width 129 height 26
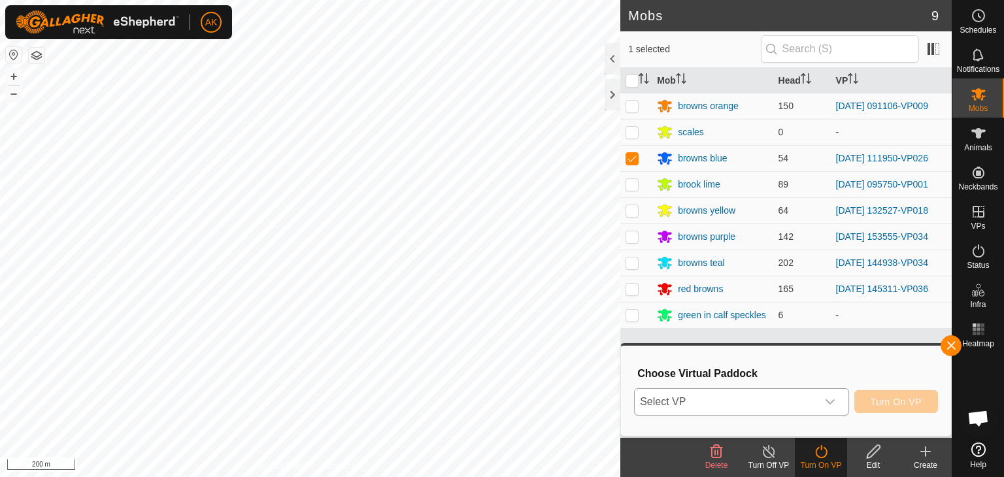
click at [772, 394] on span "Select VP" at bounding box center [725, 402] width 182 height 26
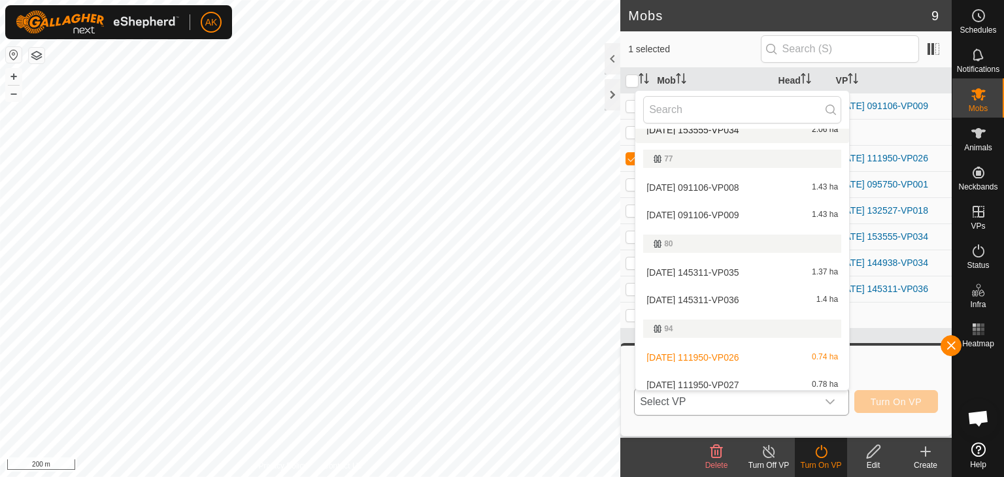
scroll to position [261, 0]
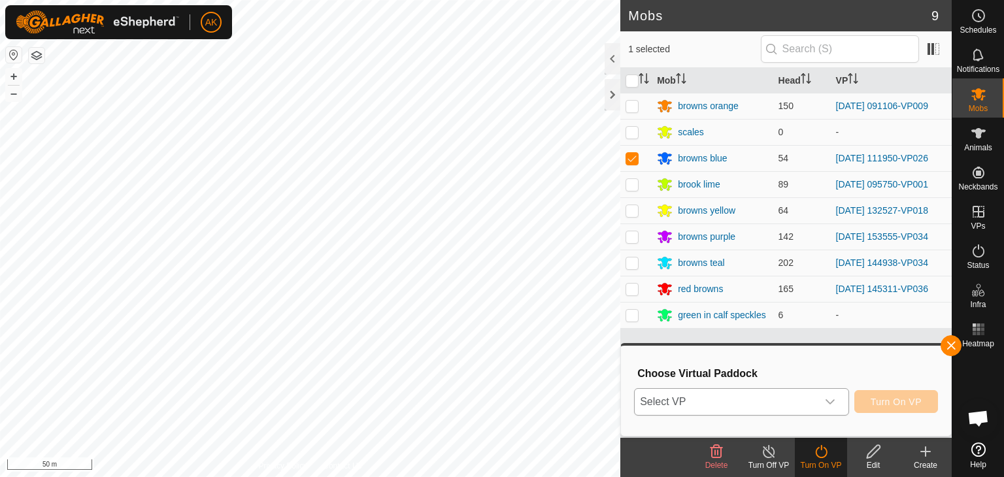
click at [830, 397] on icon "dropdown trigger" at bounding box center [830, 402] width 10 height 10
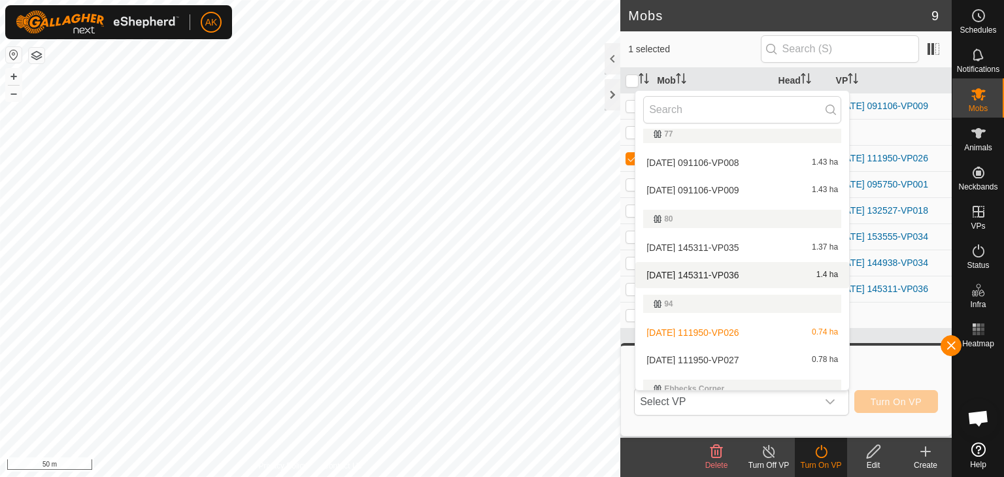
scroll to position [304, 0]
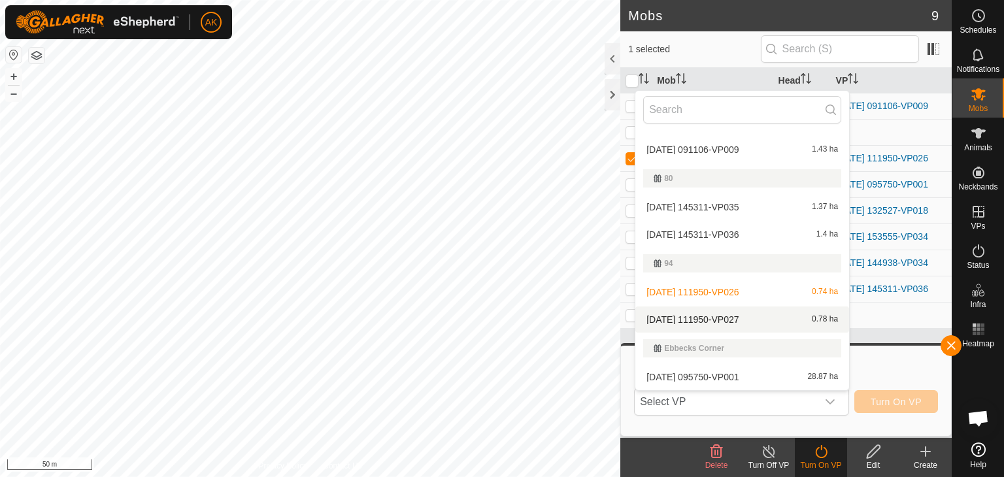
click at [738, 321] on li "2025-08-27 111950-VP027 0.78 ha" at bounding box center [742, 319] width 214 height 26
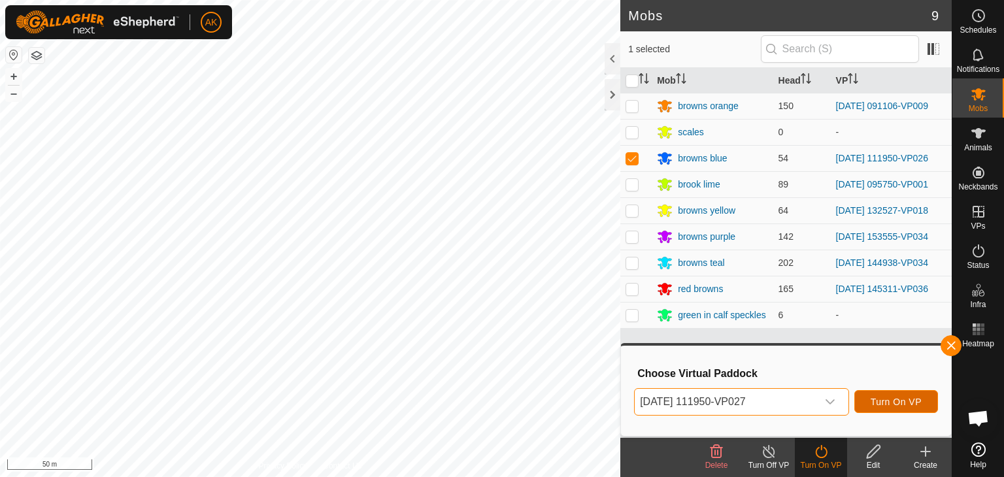
click at [910, 395] on button "Turn On VP" at bounding box center [896, 401] width 84 height 23
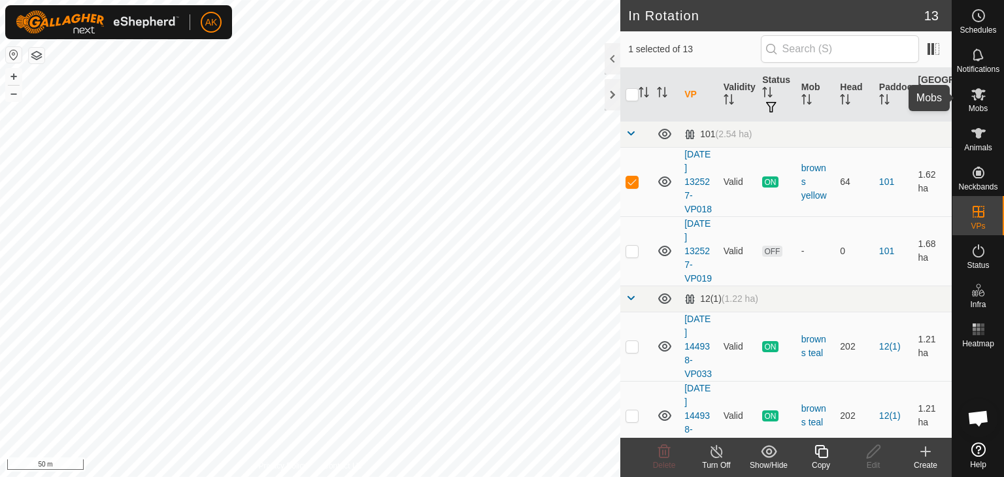
click at [980, 99] on icon at bounding box center [978, 94] width 14 height 12
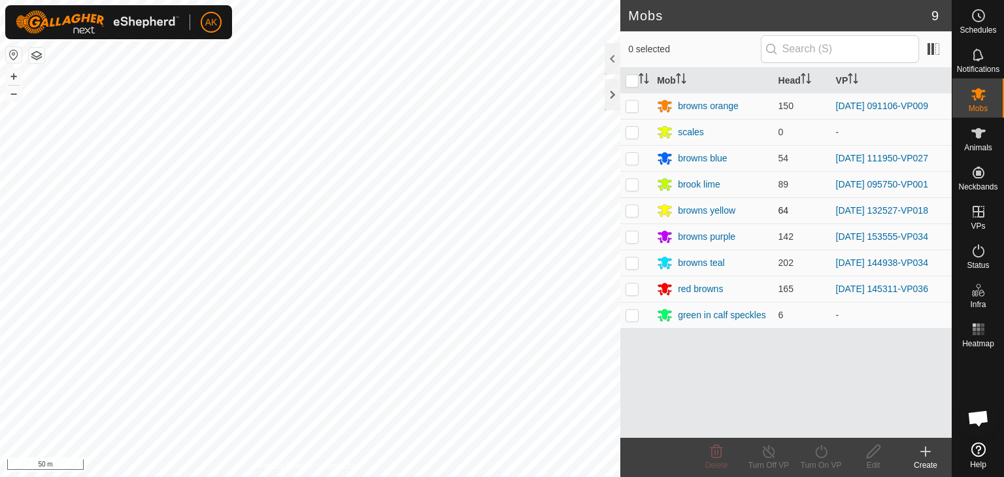
click at [631, 212] on p-checkbox at bounding box center [631, 210] width 13 height 10
checkbox input "true"
click at [813, 449] on icon at bounding box center [821, 452] width 16 height 16
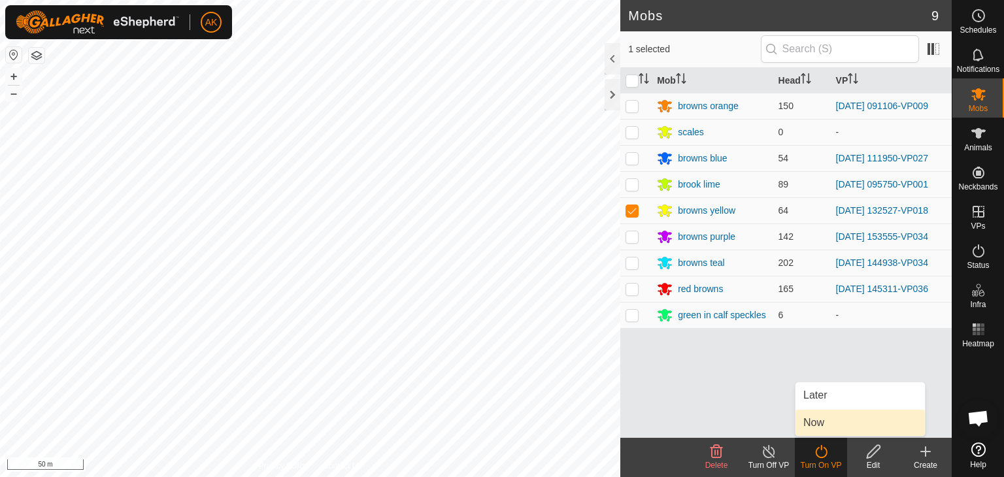
click at [827, 421] on link "Now" at bounding box center [859, 423] width 129 height 26
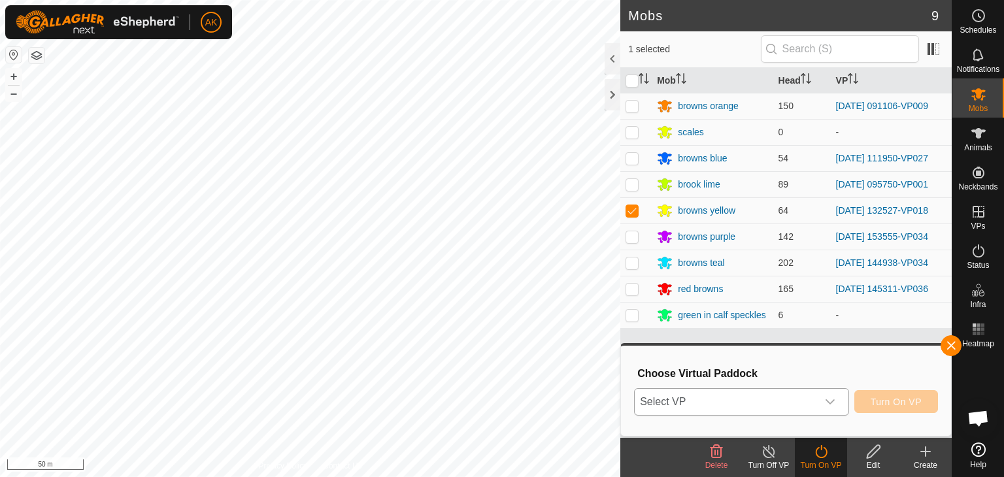
click at [789, 396] on span "Select VP" at bounding box center [725, 402] width 182 height 26
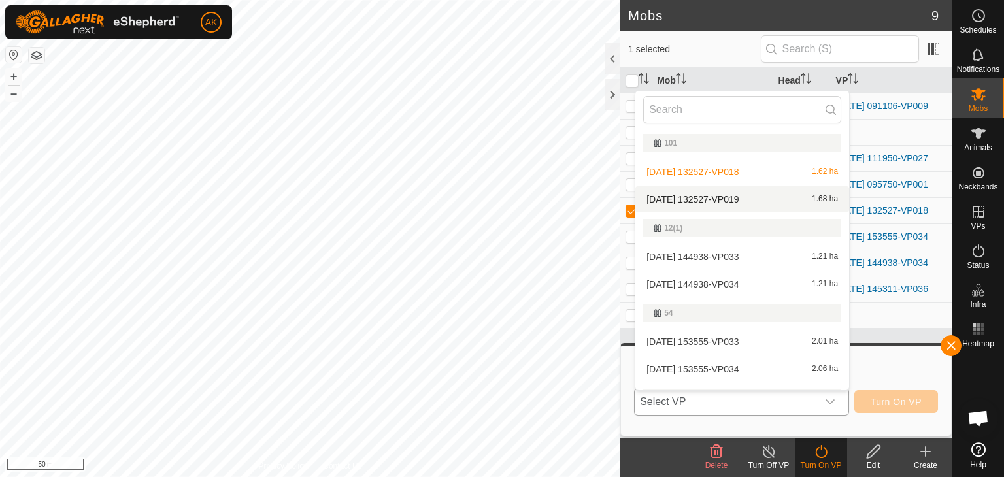
click at [722, 199] on li "2025-09-05 132527-VP019 1.68 ha" at bounding box center [742, 199] width 214 height 26
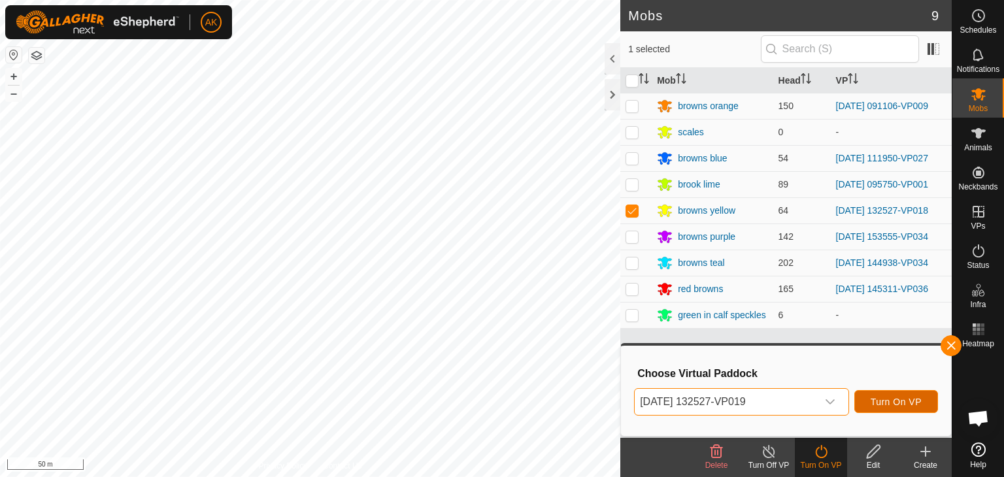
click at [874, 401] on span "Turn On VP" at bounding box center [895, 402] width 51 height 10
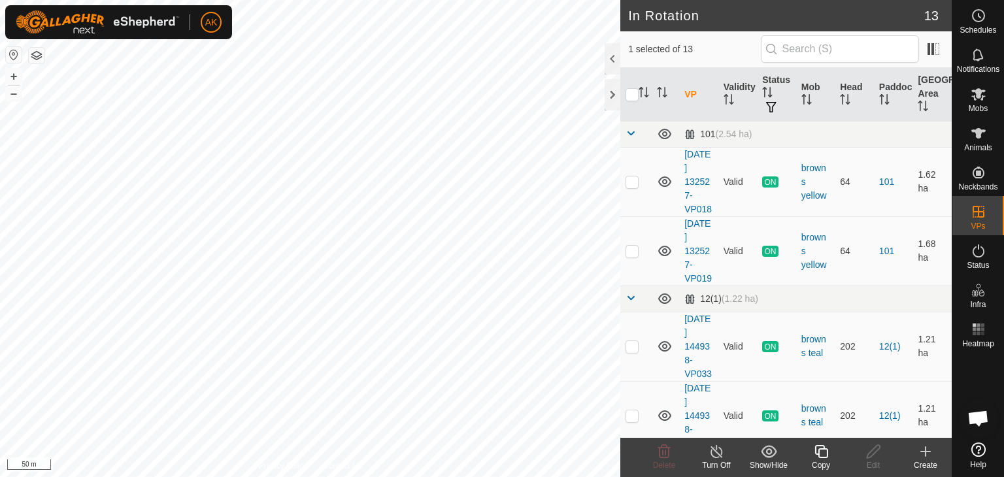
checkbox input "false"
checkbox input "true"
click at [823, 448] on icon at bounding box center [820, 451] width 13 height 13
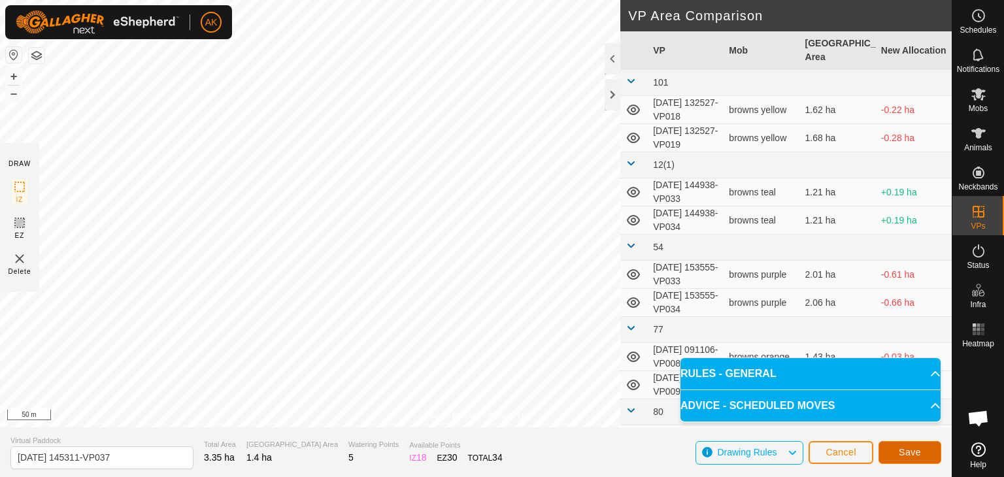
click at [910, 449] on span "Save" at bounding box center [909, 452] width 22 height 10
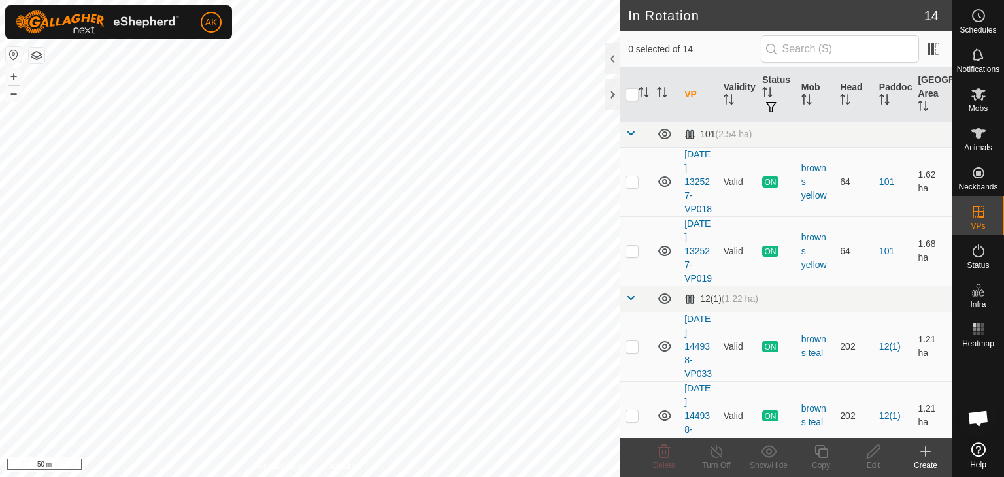
checkbox input "true"
click at [874, 458] on icon at bounding box center [873, 452] width 16 height 16
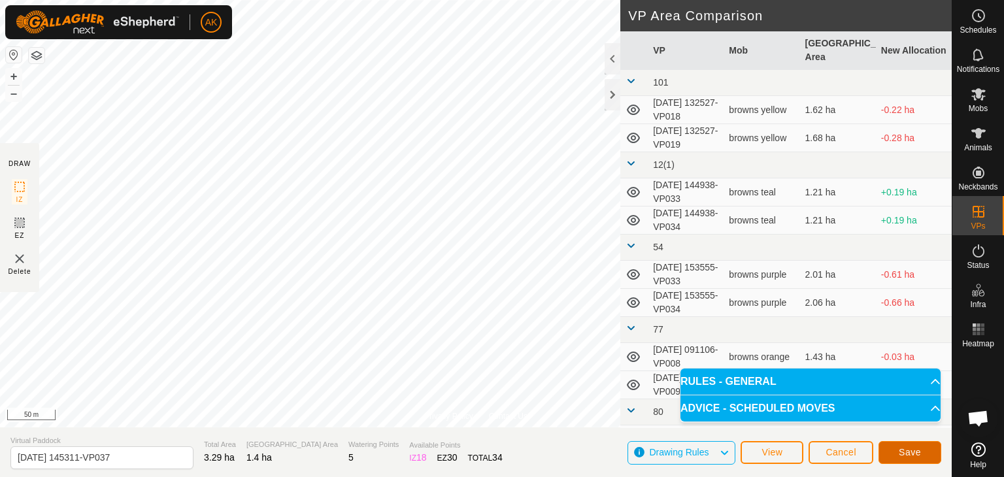
click at [895, 453] on button "Save" at bounding box center [909, 452] width 63 height 23
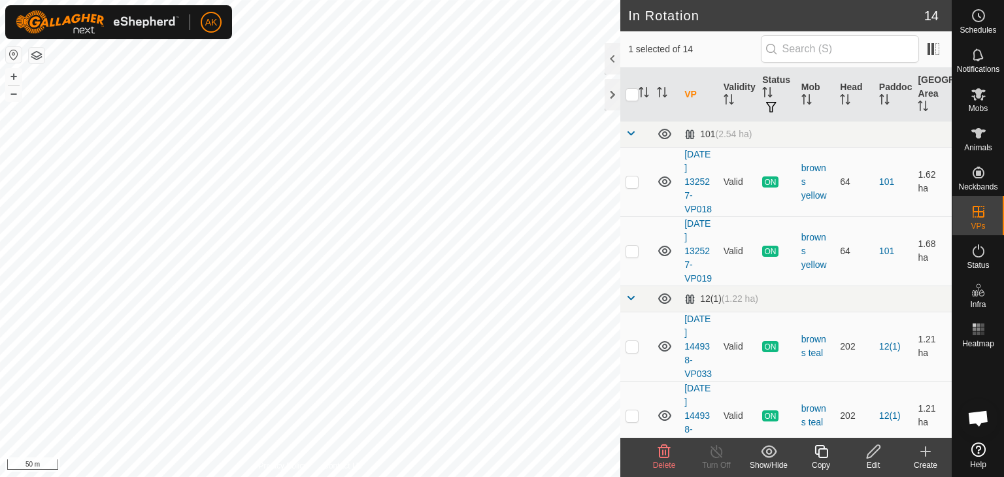
checkbox input "true"
click at [821, 453] on icon at bounding box center [821, 452] width 16 height 16
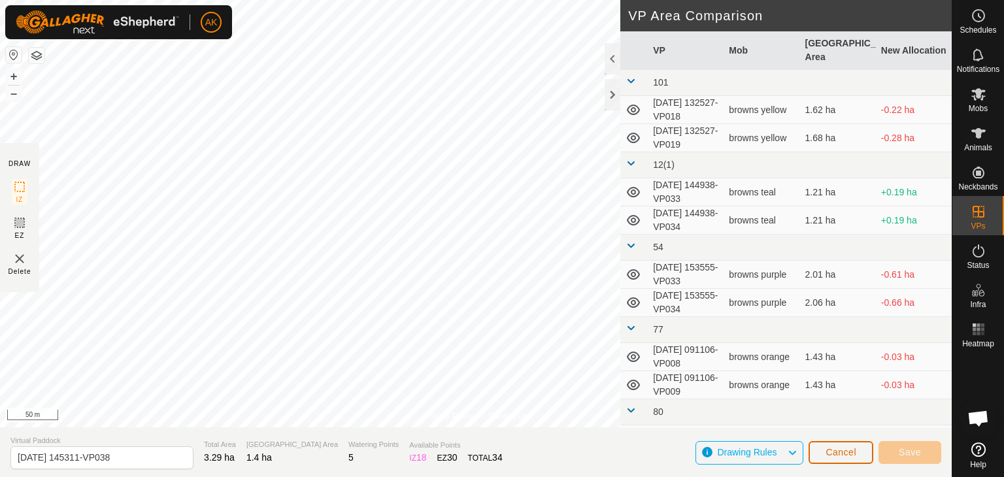
click at [836, 450] on span "Cancel" at bounding box center [840, 452] width 31 height 10
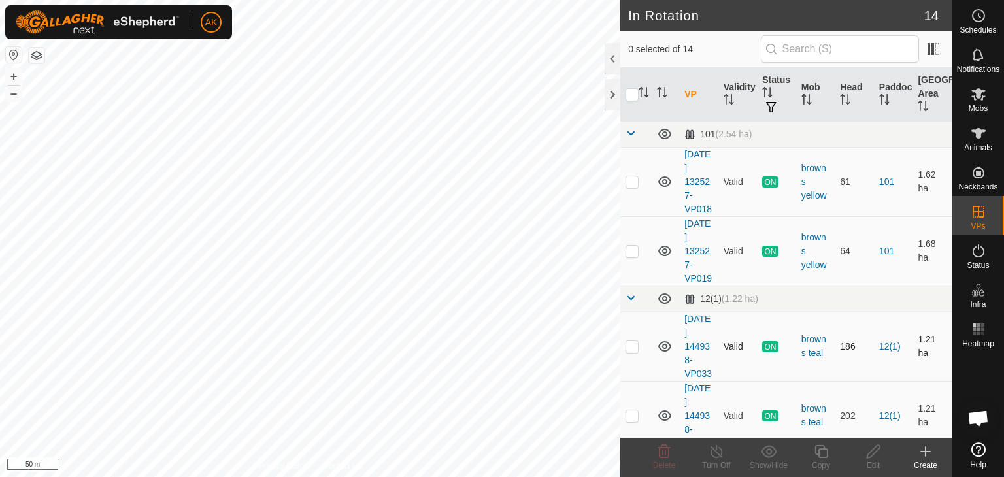
checkbox input "true"
click at [868, 455] on icon at bounding box center [873, 452] width 16 height 16
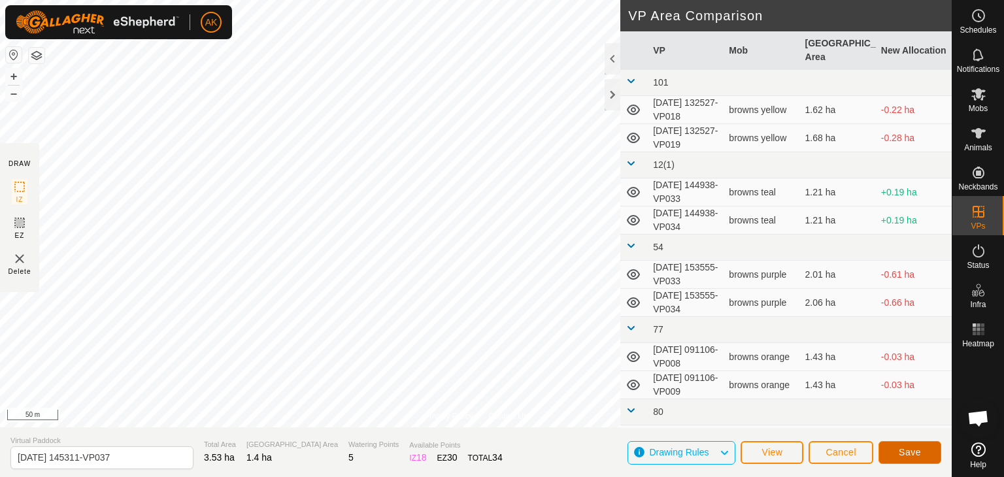
click at [908, 458] on button "Save" at bounding box center [909, 452] width 63 height 23
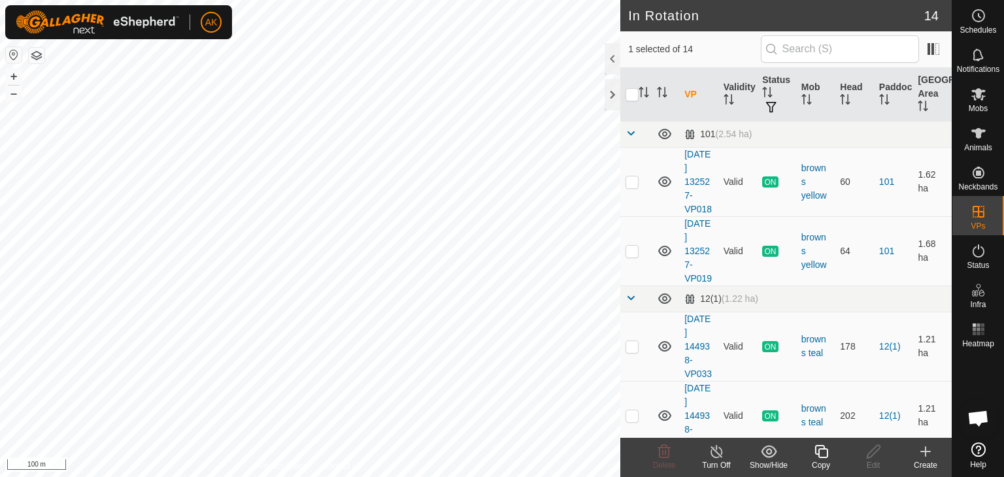
checkbox input "false"
checkbox input "true"
click at [820, 449] on icon at bounding box center [820, 451] width 13 height 13
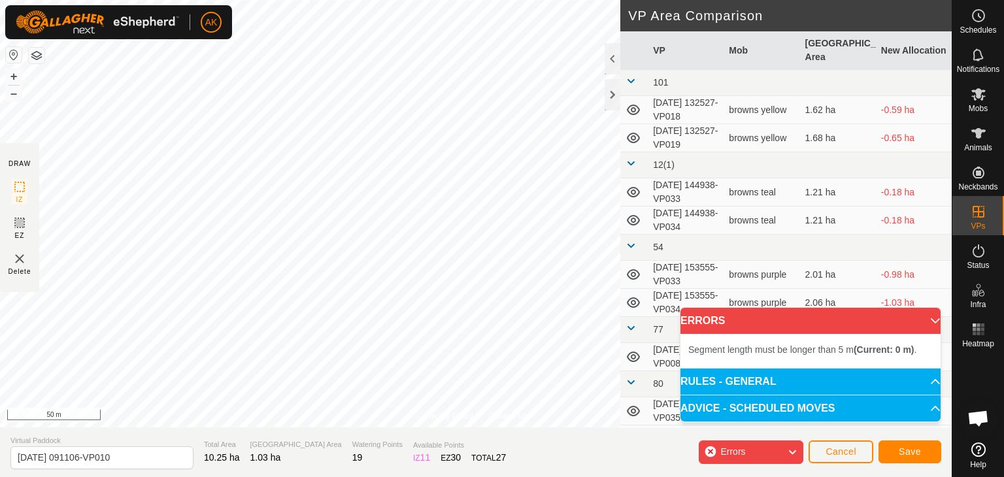
click at [284, 429] on div "Privacy Policy Contact Us Type: Inclusion Zone undefined Animal + – ⇧ i 50 m DR…" at bounding box center [475, 238] width 951 height 477
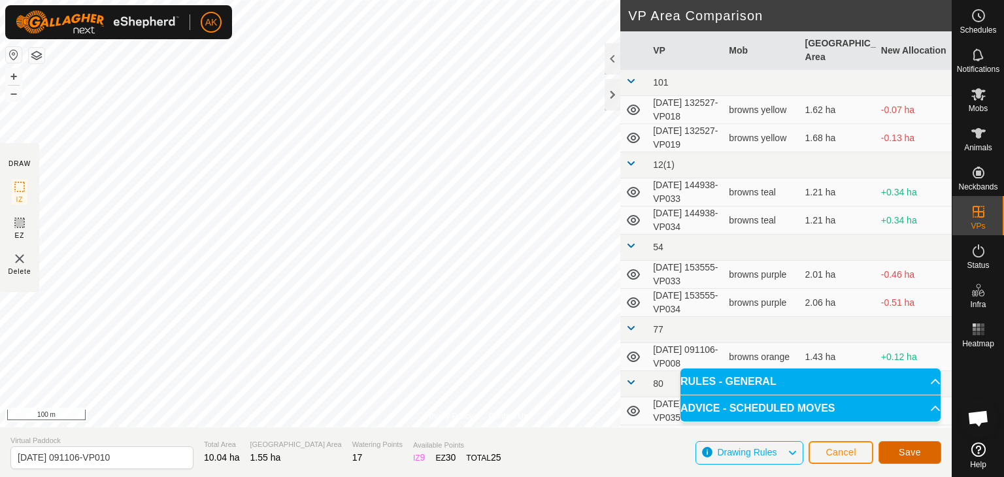
click at [904, 451] on span "Save" at bounding box center [909, 452] width 22 height 10
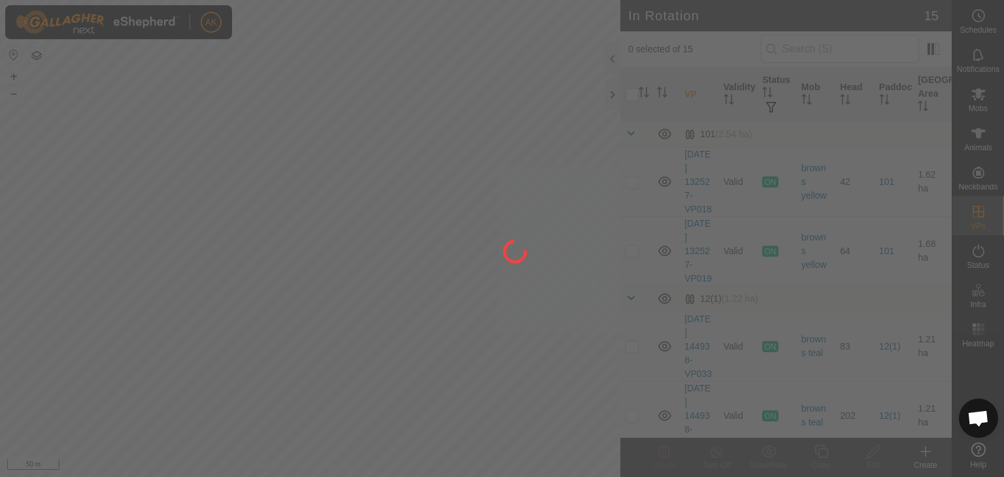
drag, startPoint x: 389, startPoint y: 335, endPoint x: 355, endPoint y: 273, distance: 71.1
click at [355, 273] on div at bounding box center [502, 238] width 1004 height 477
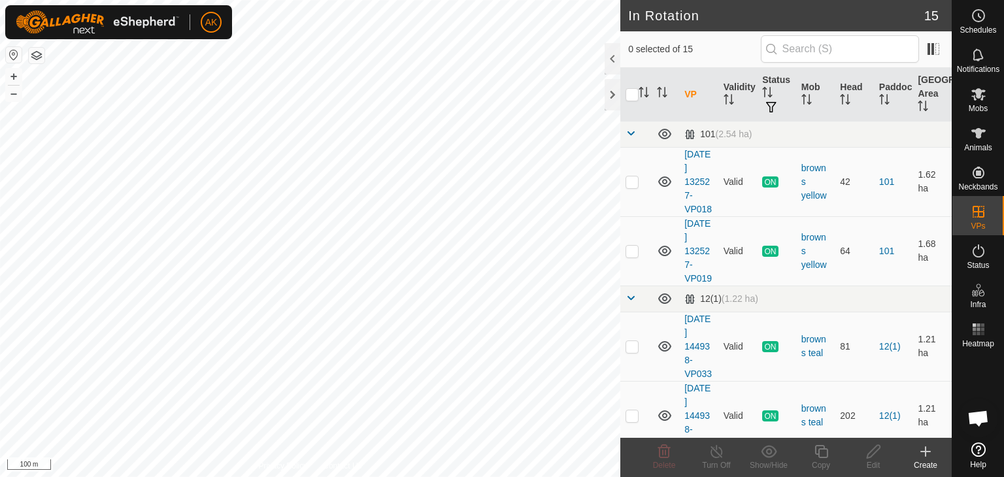
checkbox input "true"
click at [828, 451] on icon at bounding box center [821, 452] width 16 height 16
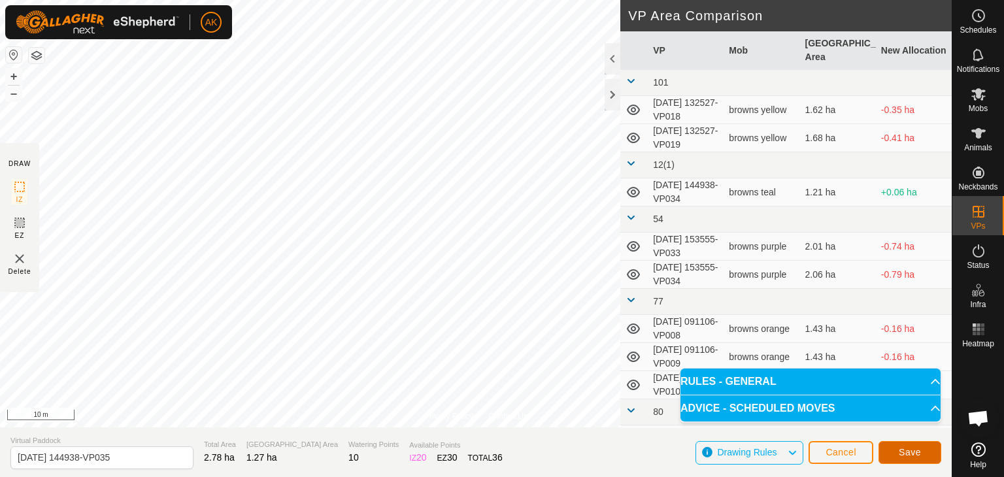
click at [914, 457] on span "Save" at bounding box center [909, 452] width 22 height 10
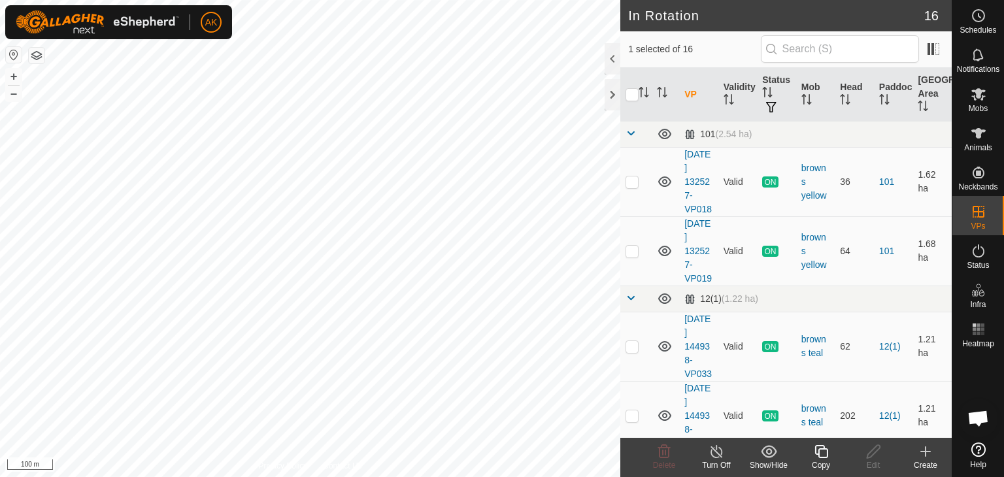
checkbox input "false"
checkbox input "true"
click at [819, 450] on icon at bounding box center [821, 452] width 16 height 16
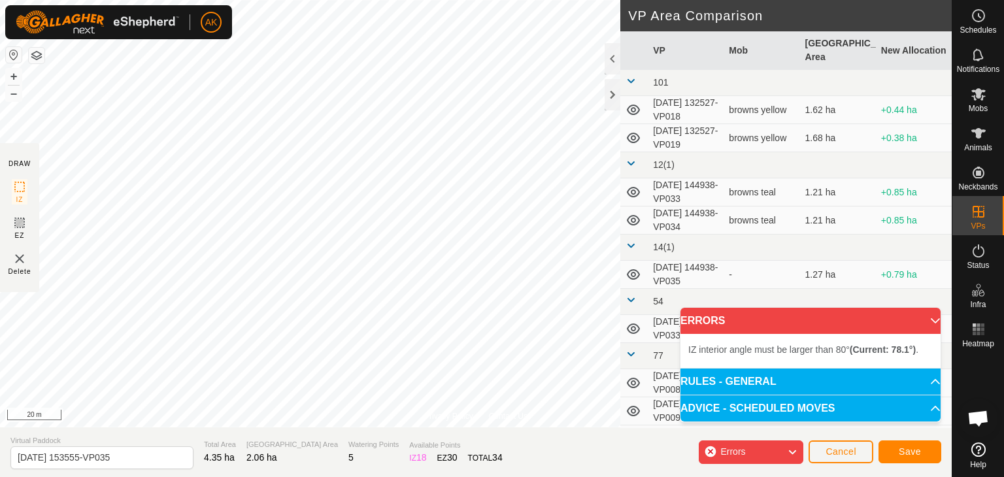
click at [482, 430] on div "Privacy Policy Contact Us Type: Inclusion Zone undefined Animal + – ⇧ i 20 m DR…" at bounding box center [475, 238] width 951 height 477
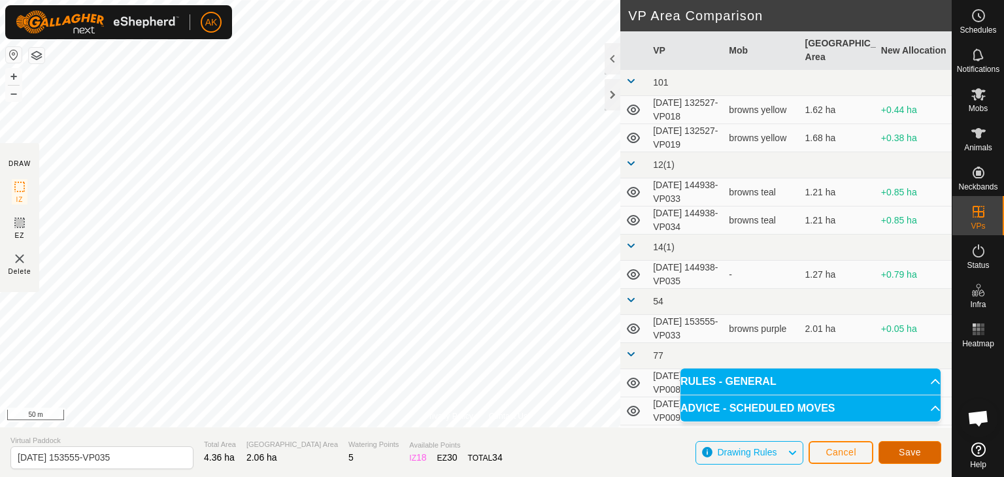
click at [908, 450] on span "Save" at bounding box center [909, 452] width 22 height 10
